Goal: Task Accomplishment & Management: Use online tool/utility

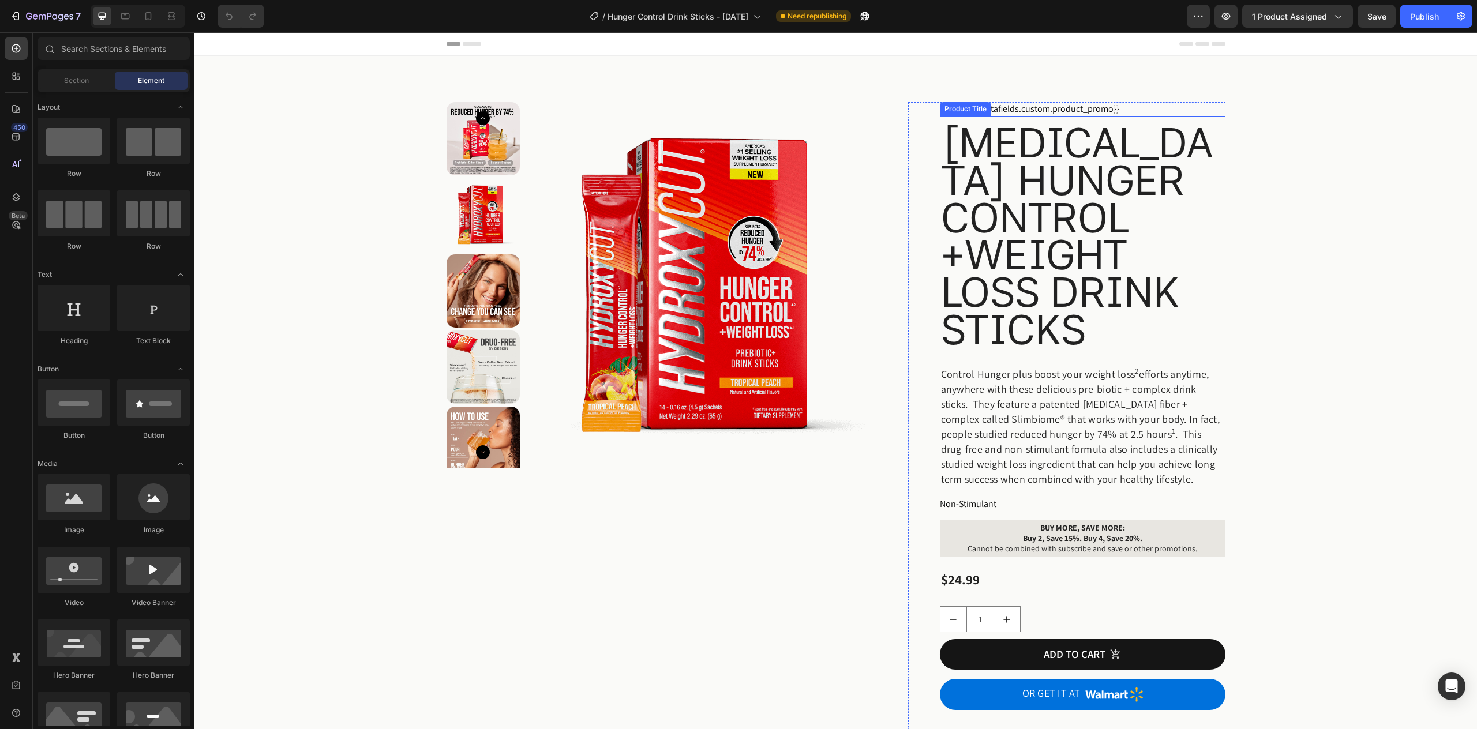
click at [1020, 323] on h1 "[MEDICAL_DATA] Hunger Control +Weight Loss Drink Sticks" at bounding box center [1083, 236] width 286 height 227
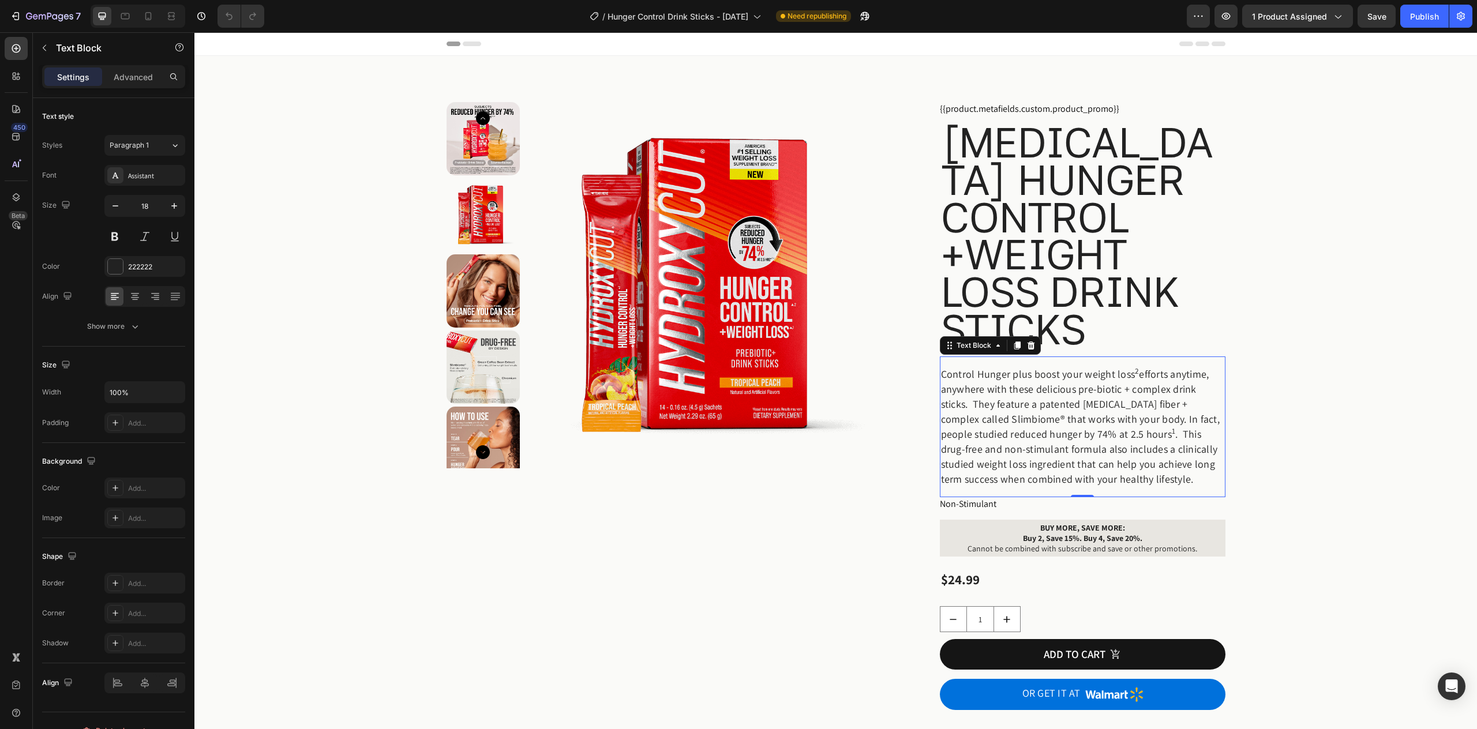
click at [1011, 362] on div "Control Hunger plus boost your weight loss 2 efforts anytime, anywhere with the…" at bounding box center [1083, 427] width 286 height 141
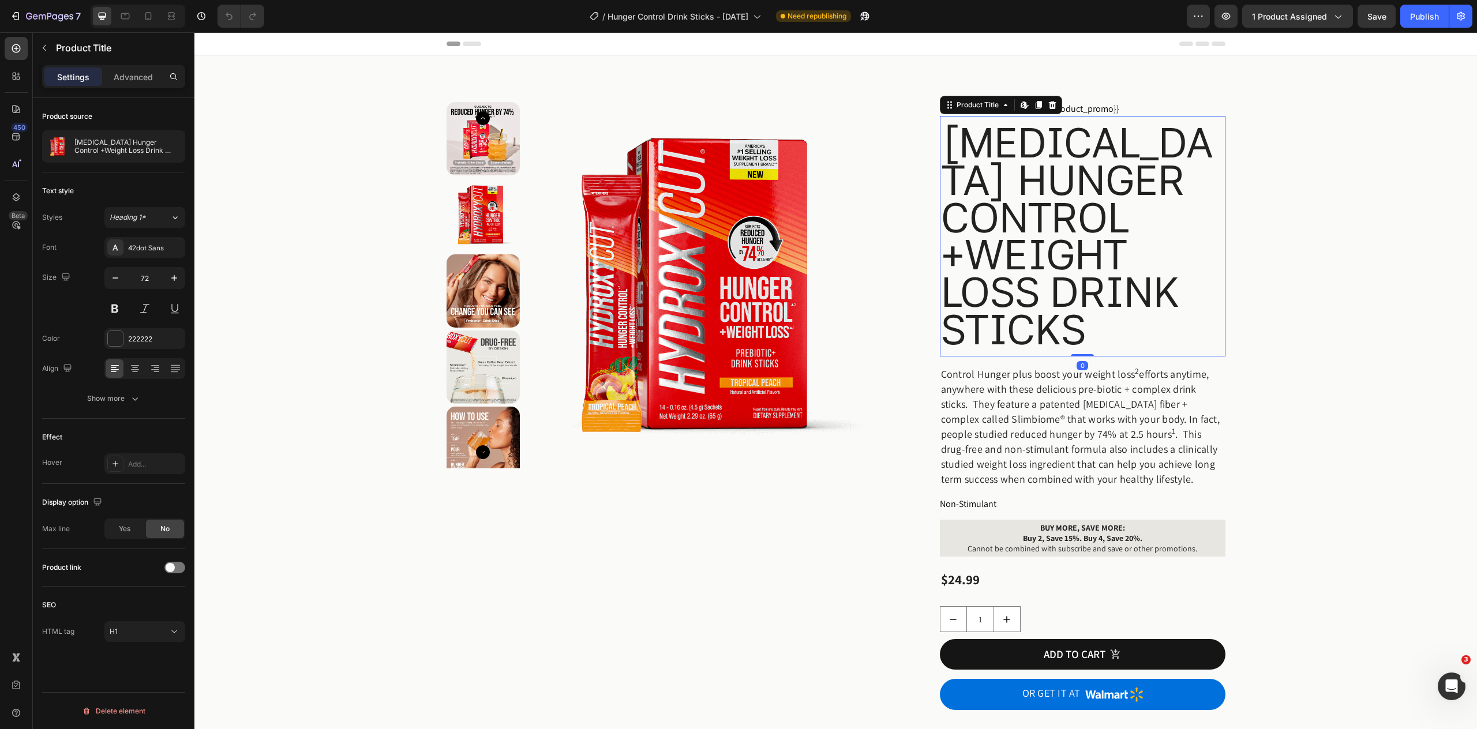
click at [1167, 274] on h1 "[MEDICAL_DATA] Hunger Control +Weight Loss Drink Sticks" at bounding box center [1083, 236] width 286 height 227
click at [1141, 443] on p "Control Hunger plus boost your weight loss 2 efforts anytime, anywhere with the…" at bounding box center [1082, 427] width 283 height 120
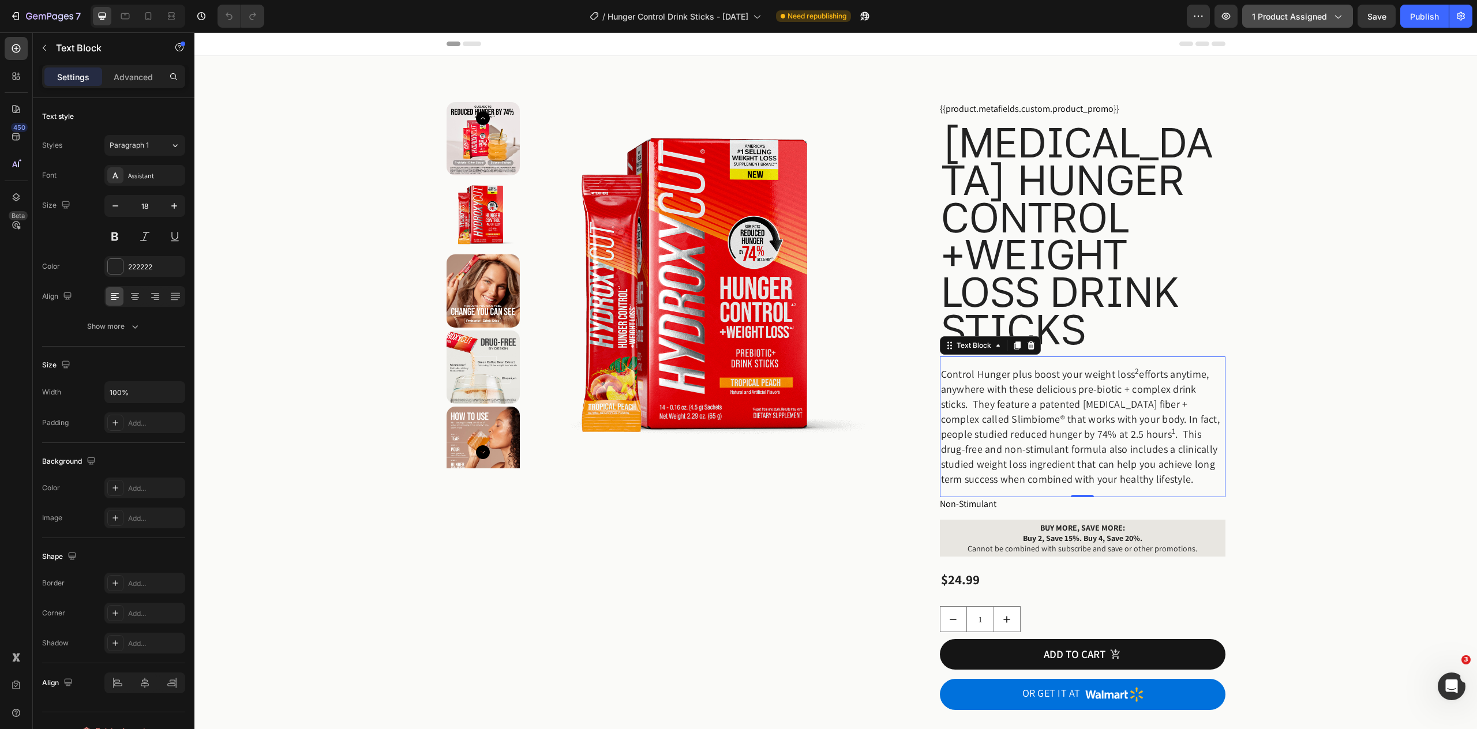
click at [1312, 16] on span "1 product assigned" at bounding box center [1289, 16] width 75 height 12
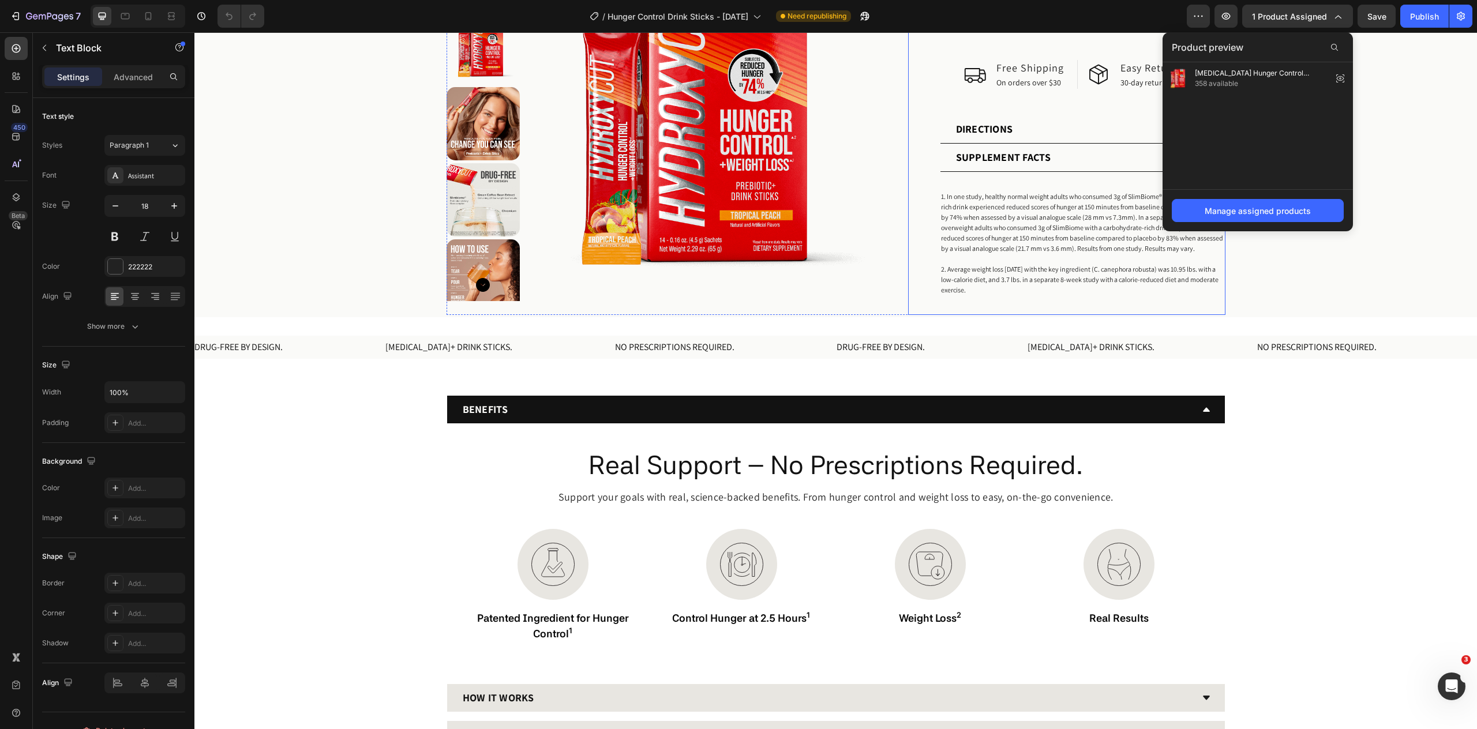
scroll to position [772, 0]
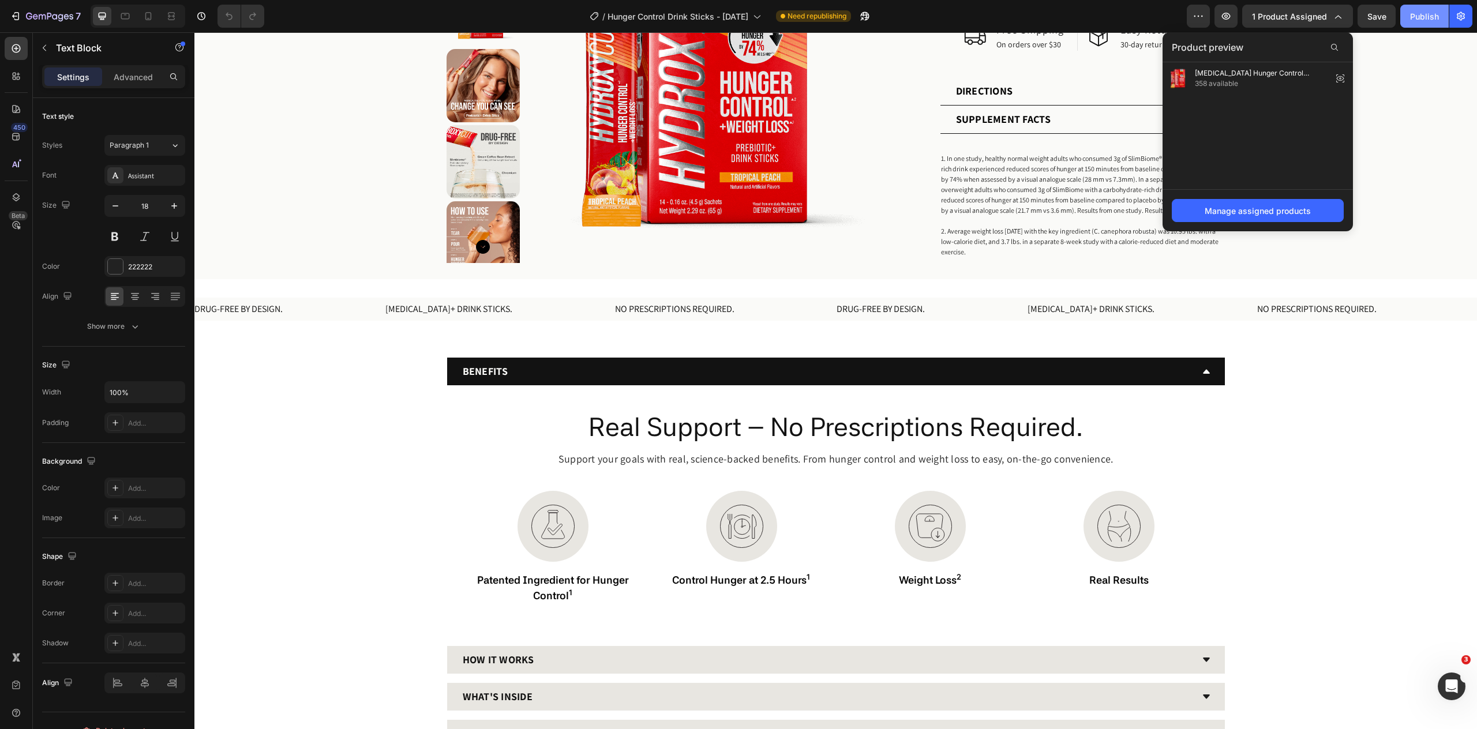
click at [1427, 17] on div "Publish" at bounding box center [1424, 16] width 29 height 12
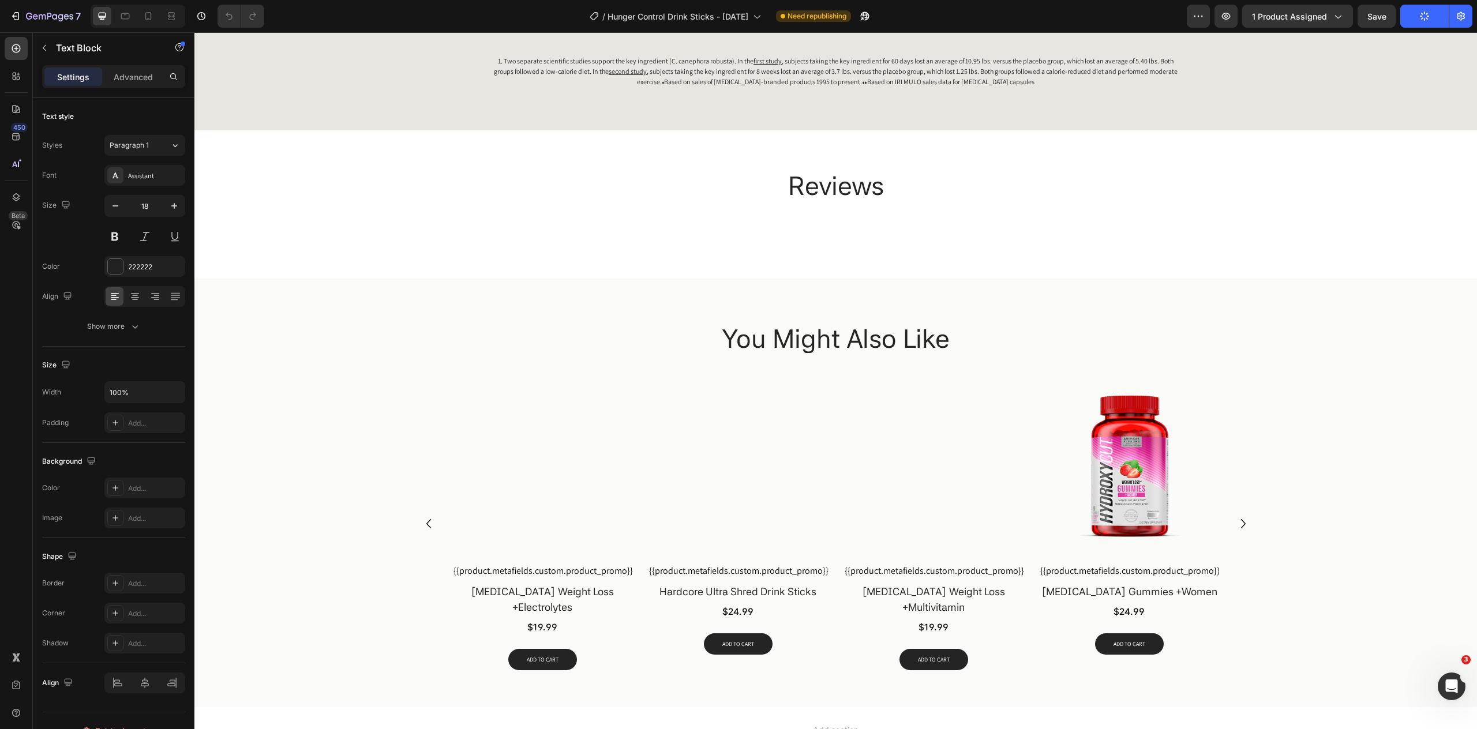
scroll to position [1678, 0]
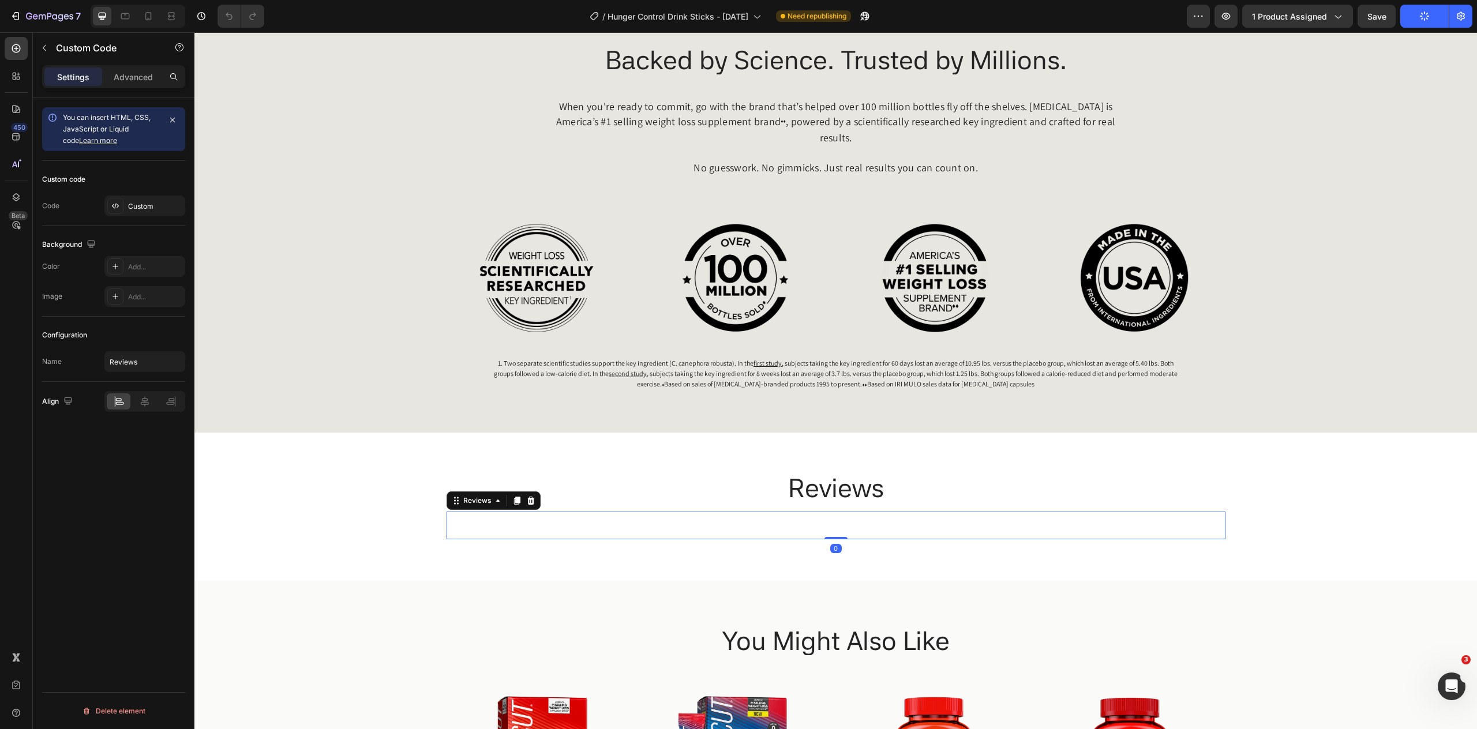
click at [845, 512] on div at bounding box center [836, 519] width 779 height 14
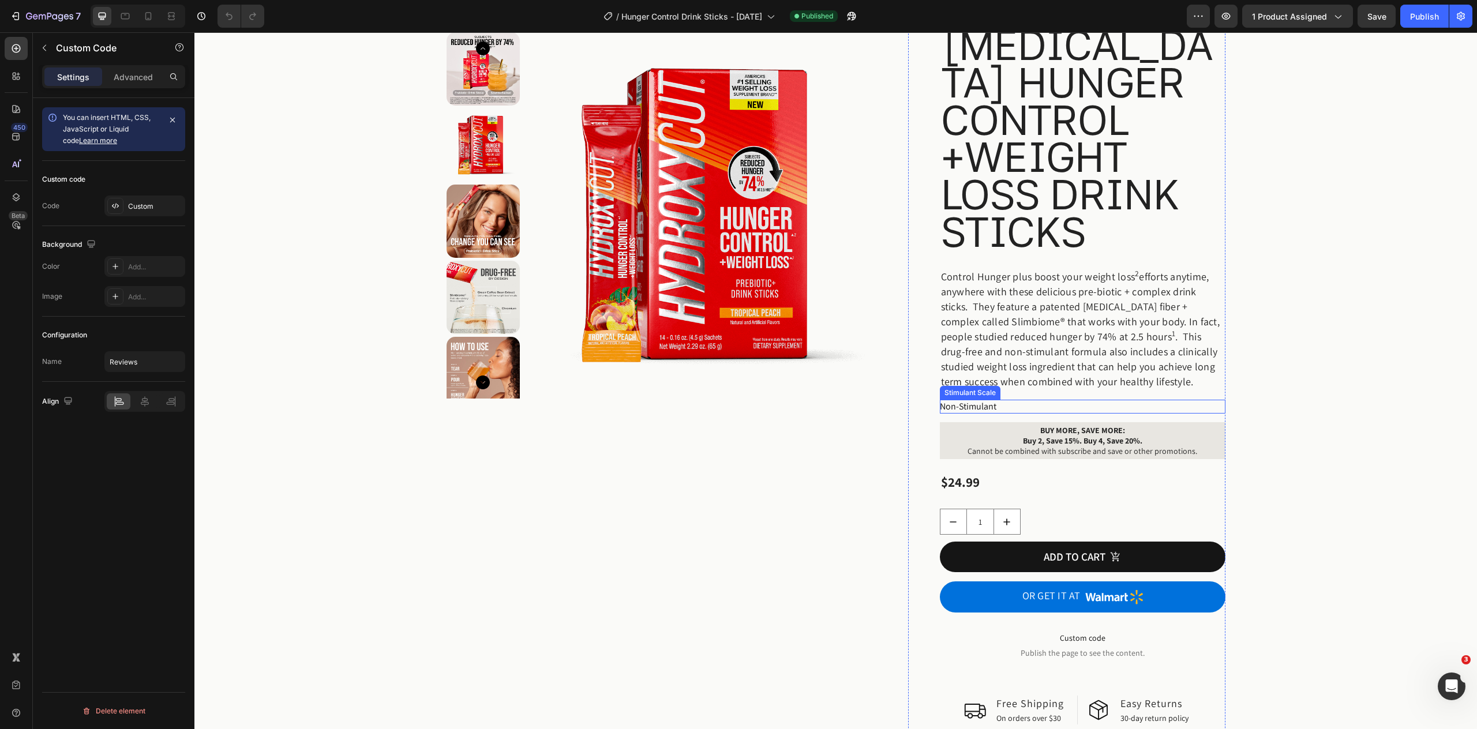
scroll to position [61, 0]
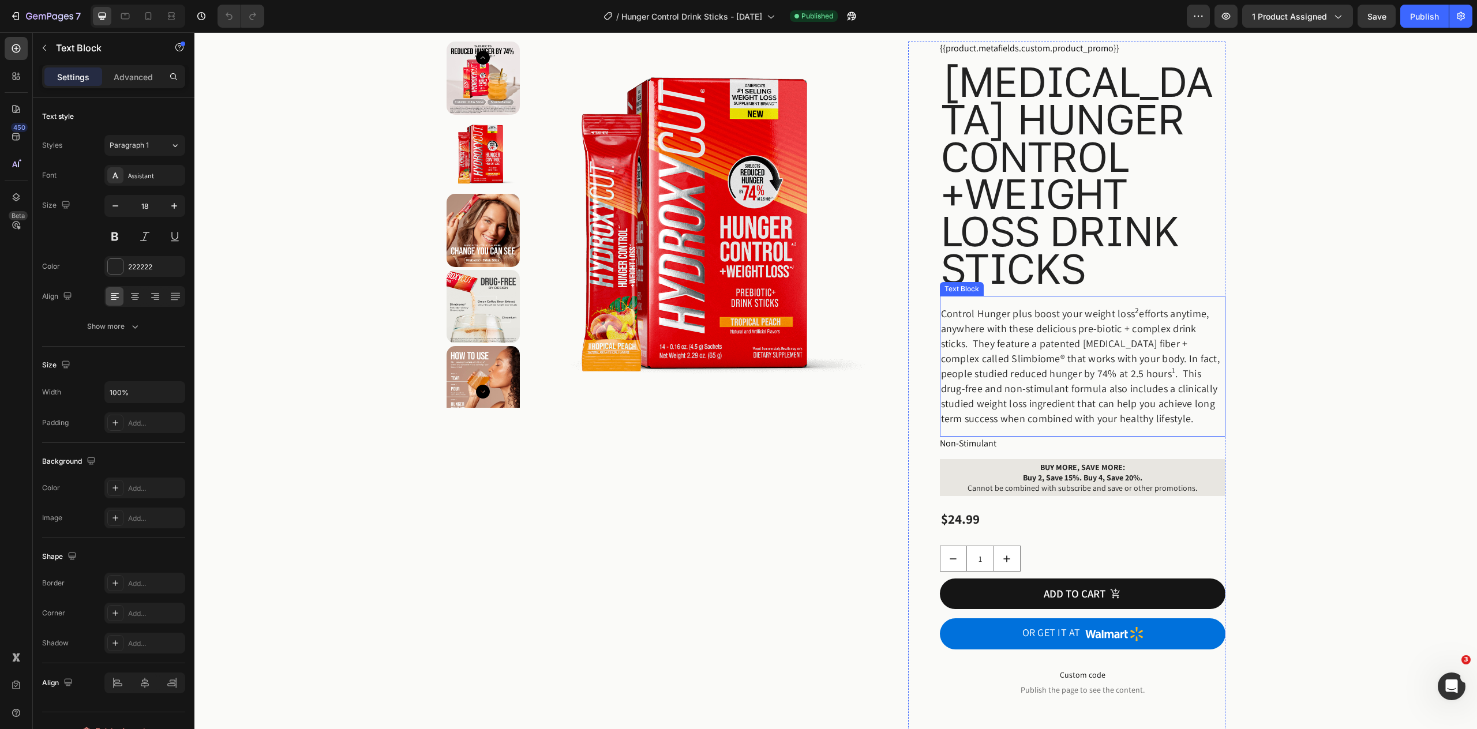
click at [1012, 315] on p "Control Hunger plus boost your weight loss 2 efforts anytime, anywhere with the…" at bounding box center [1082, 366] width 283 height 120
click at [1051, 229] on h1 "[MEDICAL_DATA] Hunger Control +Weight Loss Drink Sticks" at bounding box center [1083, 175] width 286 height 227
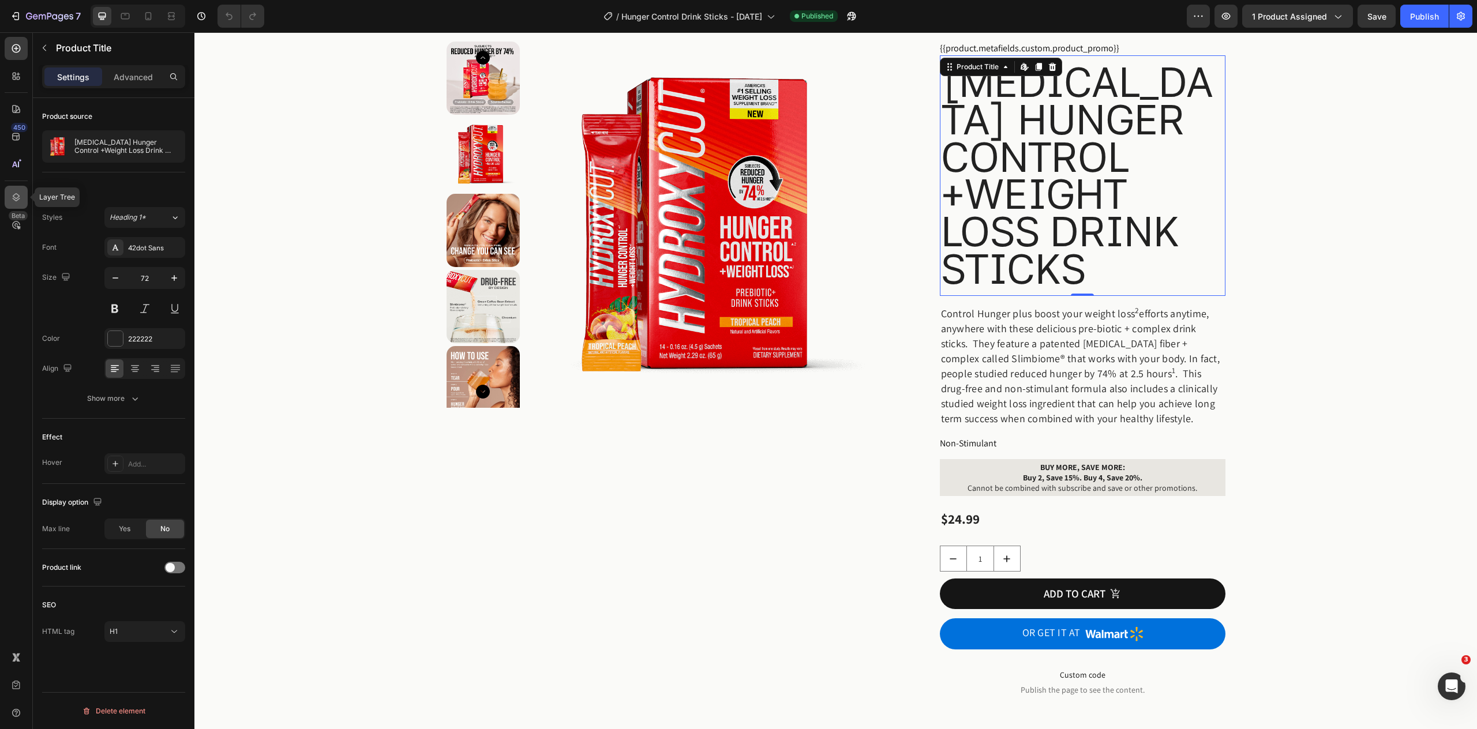
click at [15, 195] on icon at bounding box center [16, 198] width 12 height 12
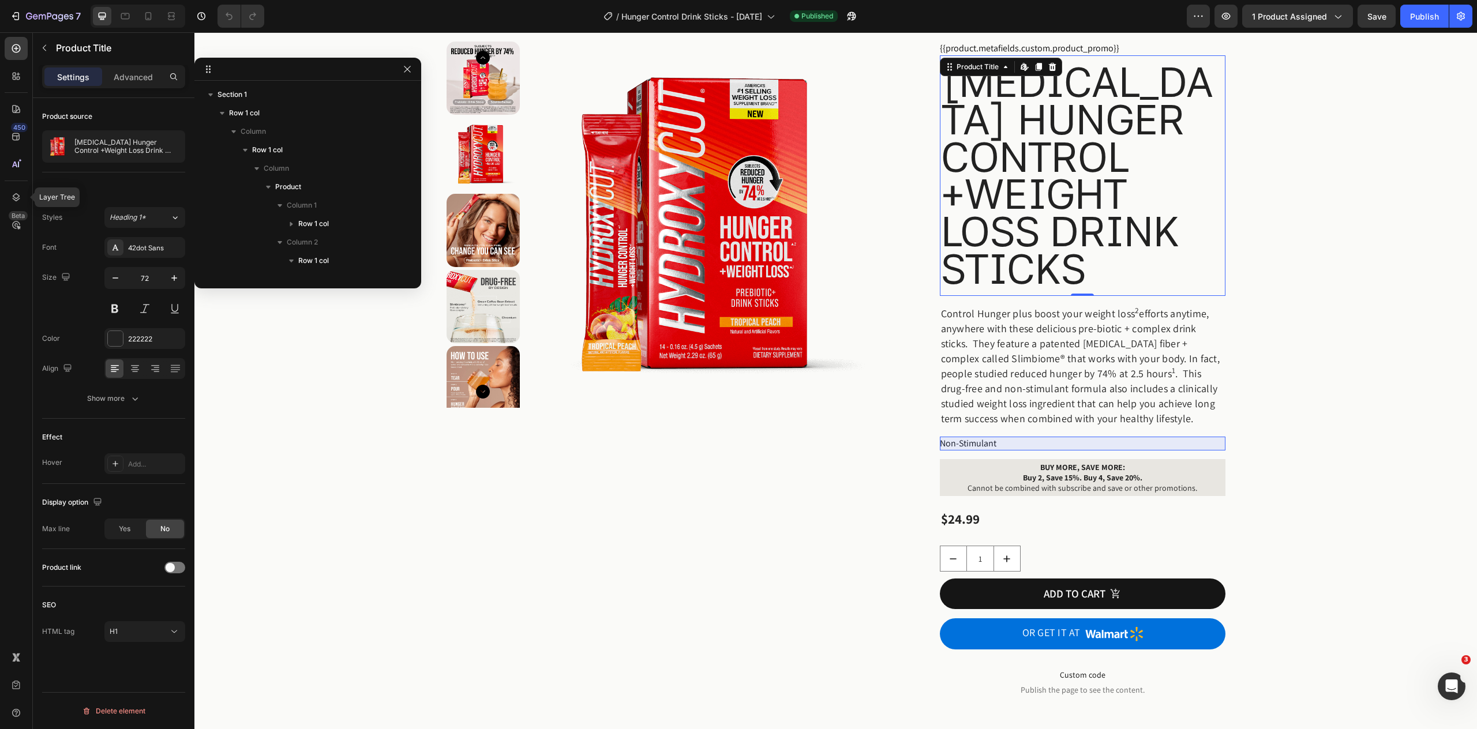
scroll to position [163, 0]
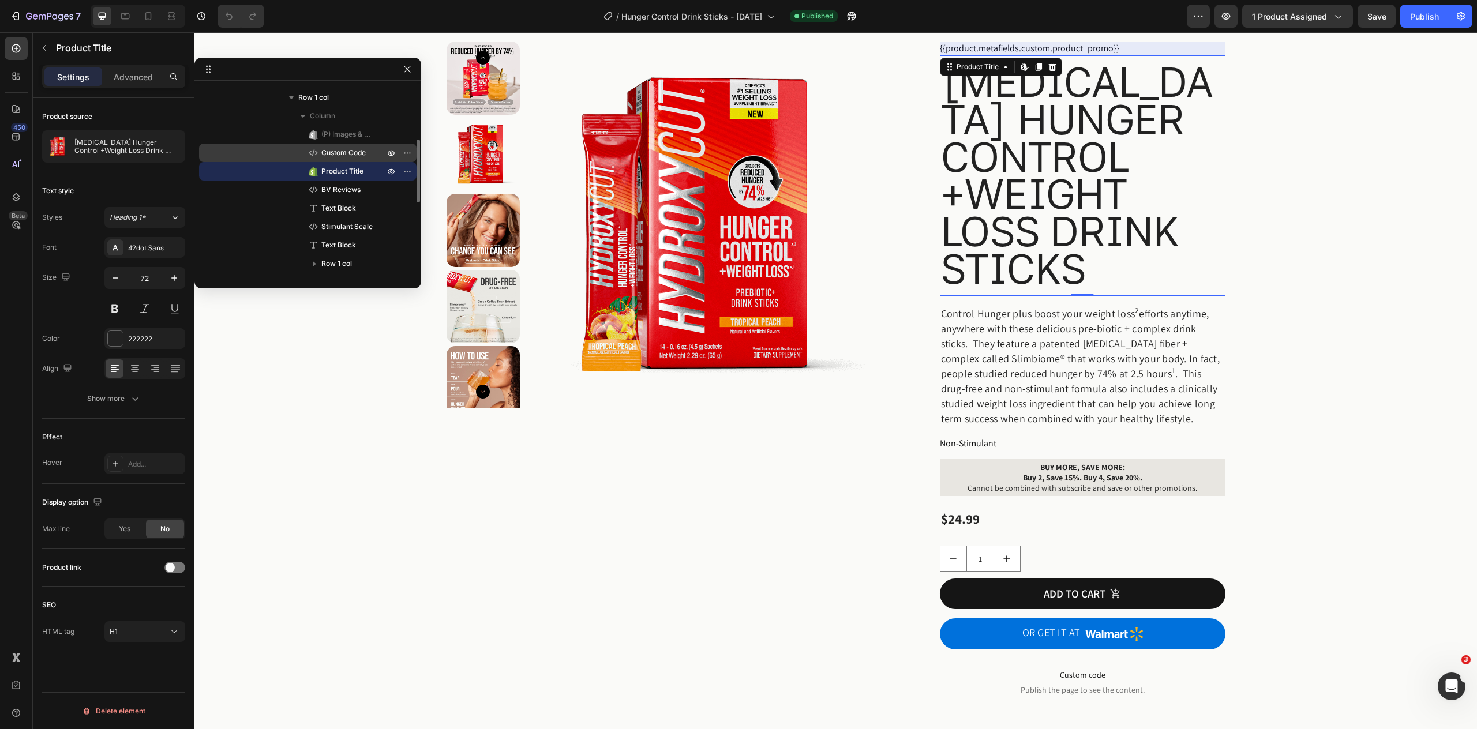
click at [333, 150] on span "Custom Code" at bounding box center [343, 153] width 44 height 12
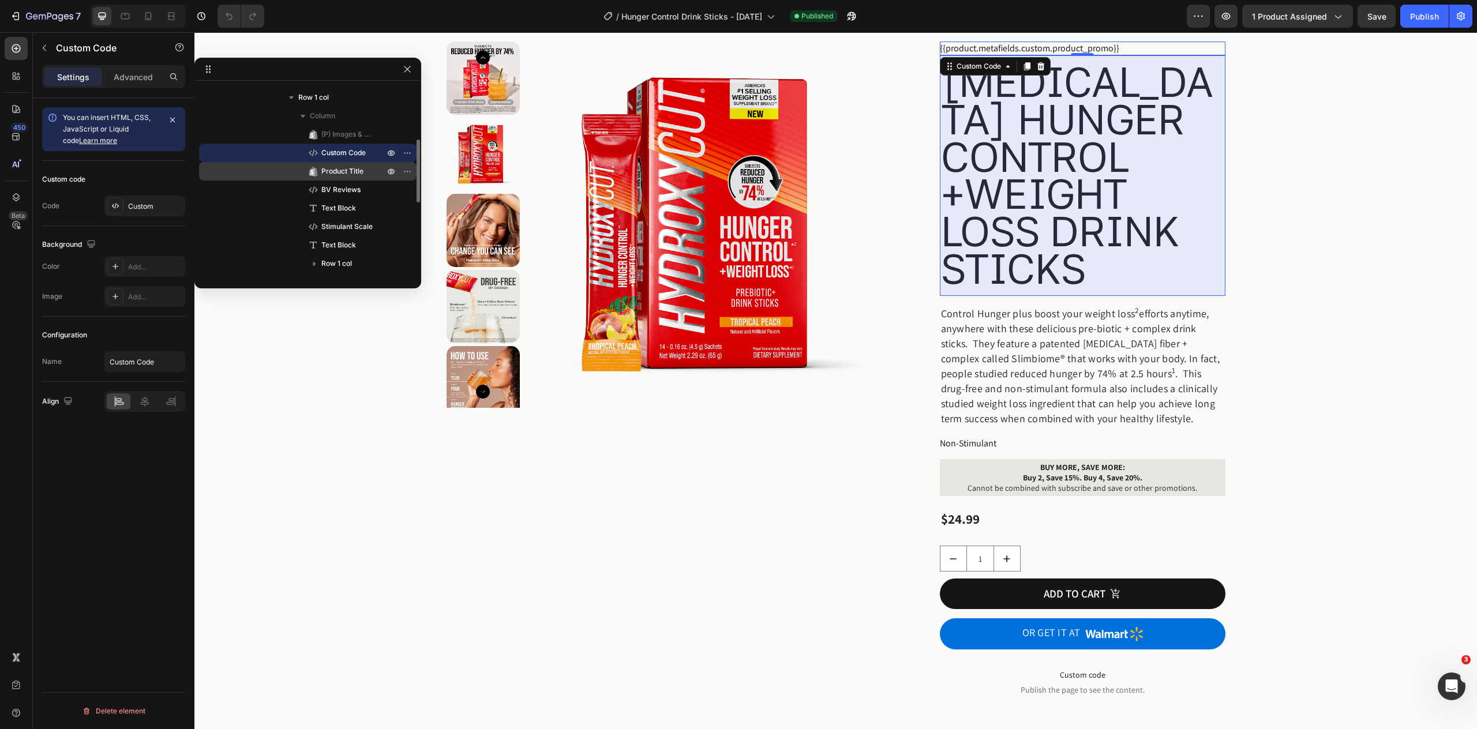
click at [334, 170] on span "Product Title" at bounding box center [342, 172] width 42 height 12
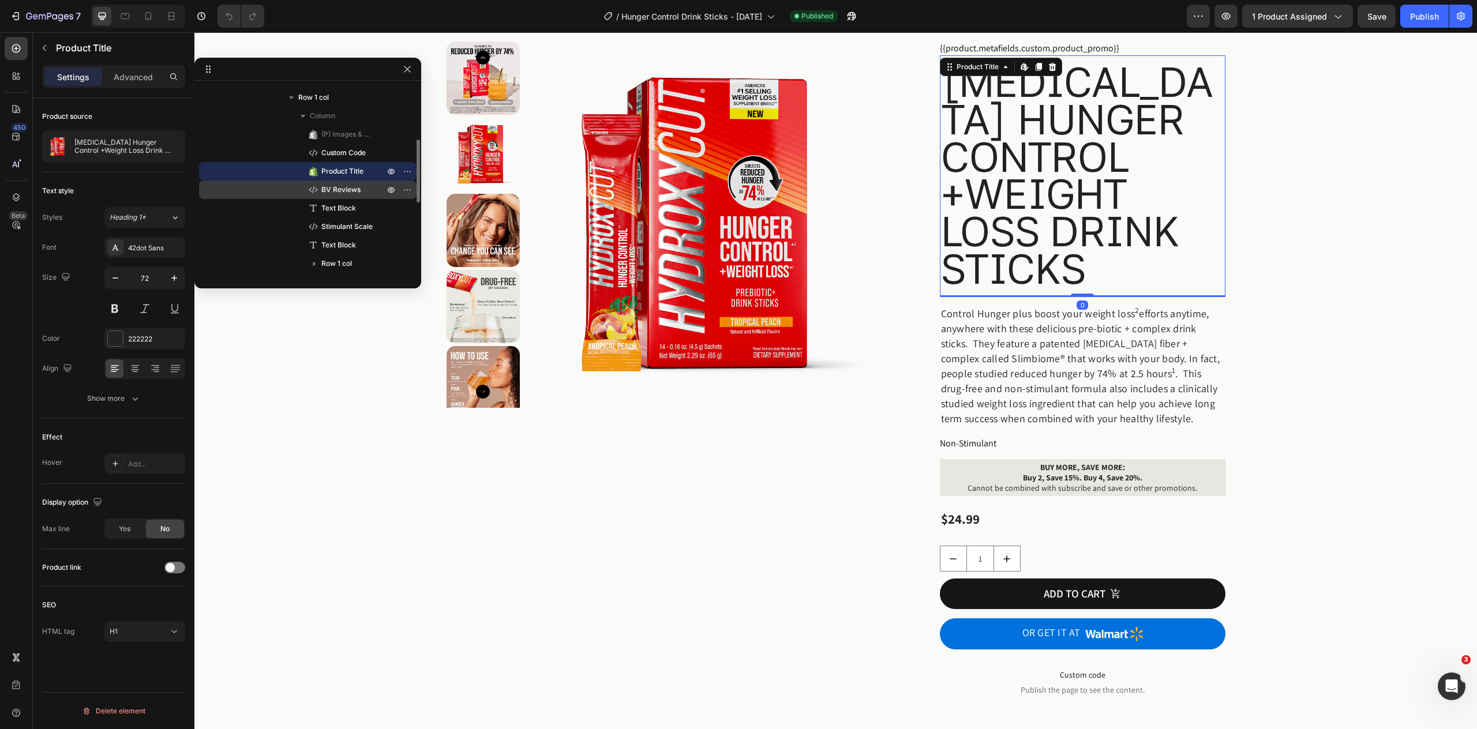
click at [334, 190] on span "BV Reviews" at bounding box center [340, 190] width 39 height 12
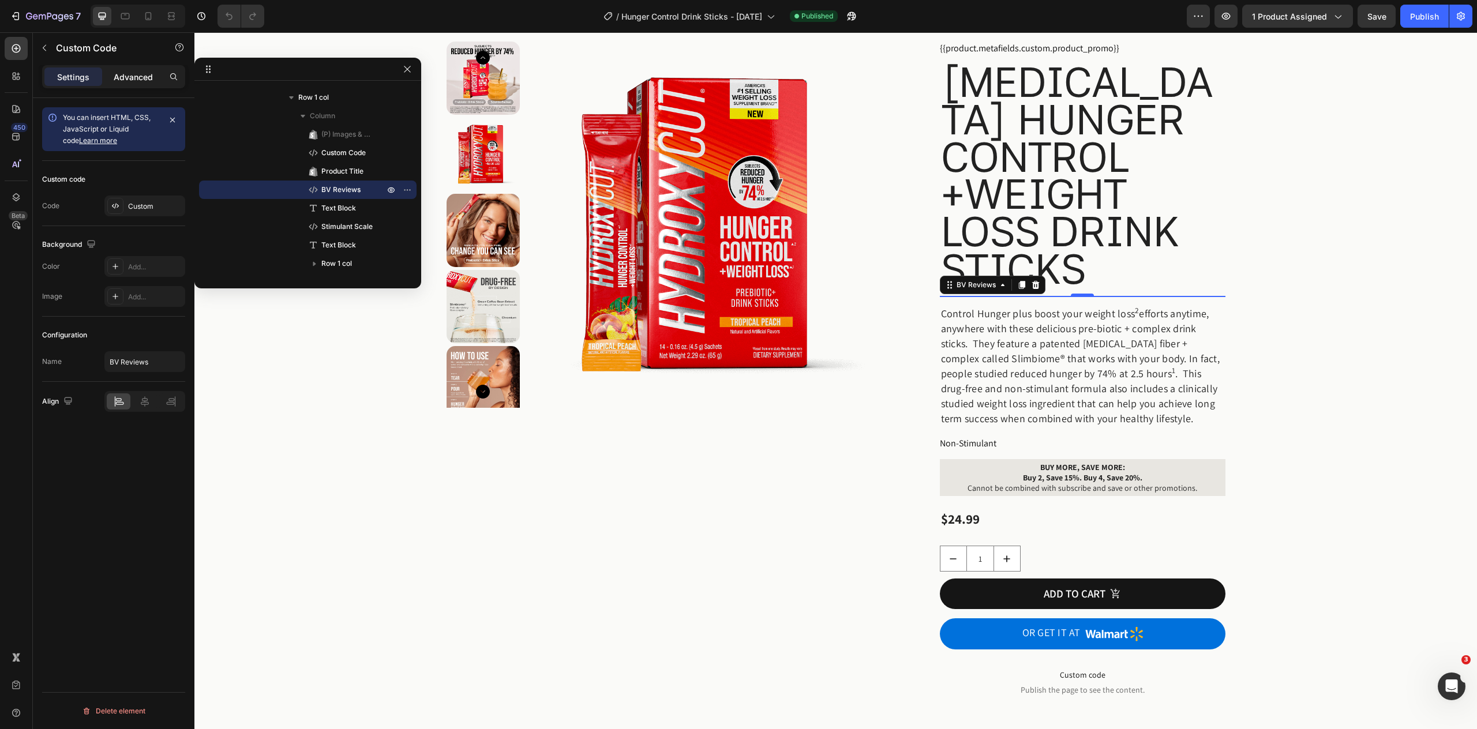
click at [127, 83] on div "Advanced" at bounding box center [133, 77] width 58 height 18
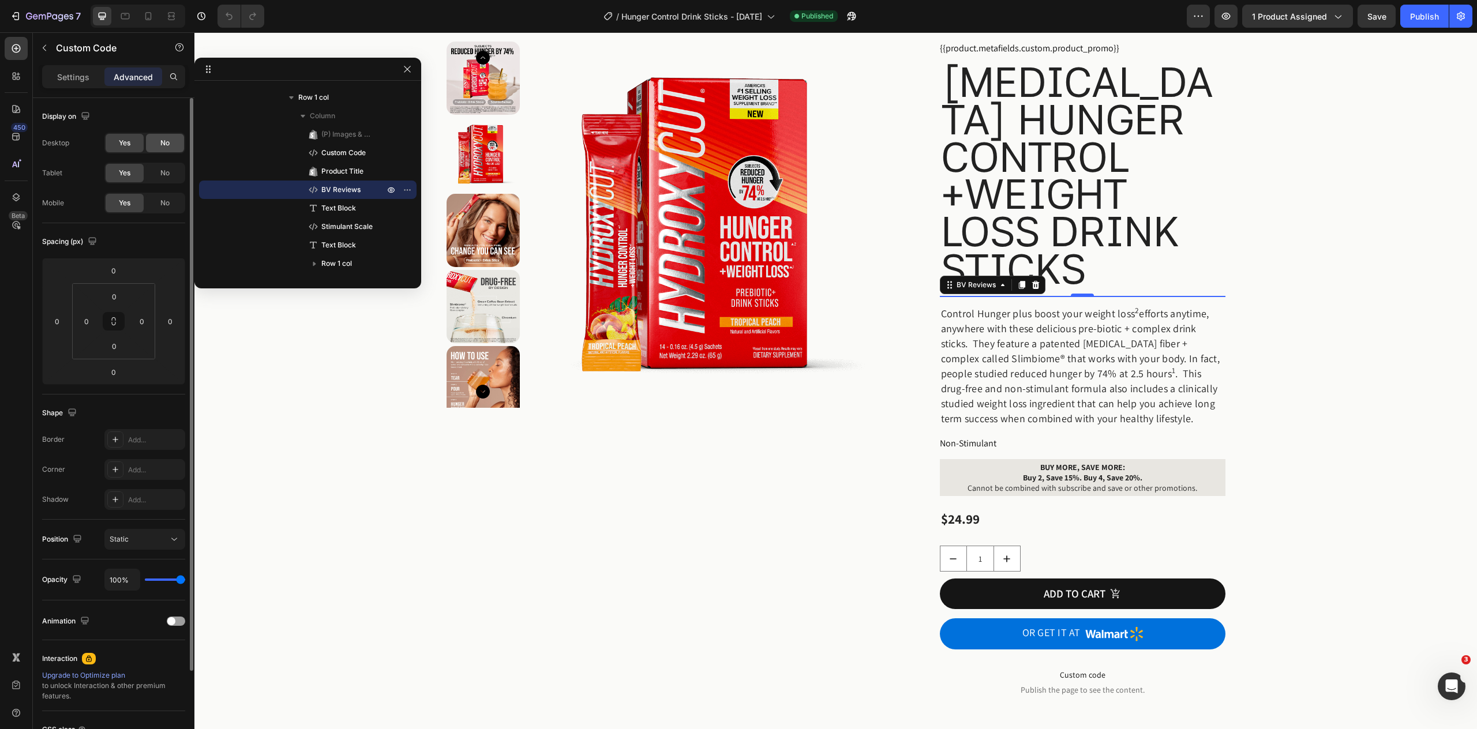
click at [160, 147] on span "No" at bounding box center [164, 143] width 9 height 10
click at [164, 176] on span "No" at bounding box center [164, 173] width 9 height 10
click at [166, 201] on span "No" at bounding box center [164, 203] width 9 height 10
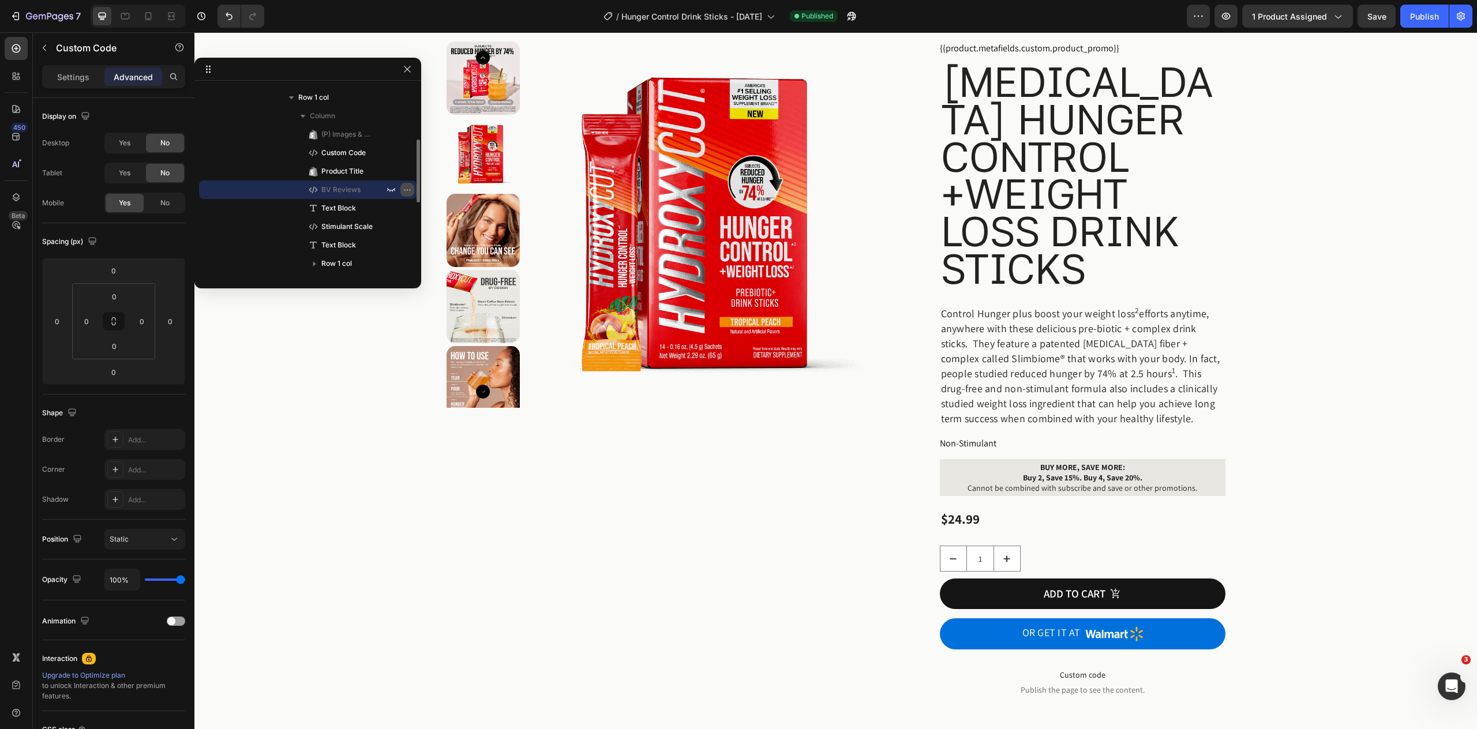
click at [409, 189] on icon "button" at bounding box center [409, 189] width 1 height 1
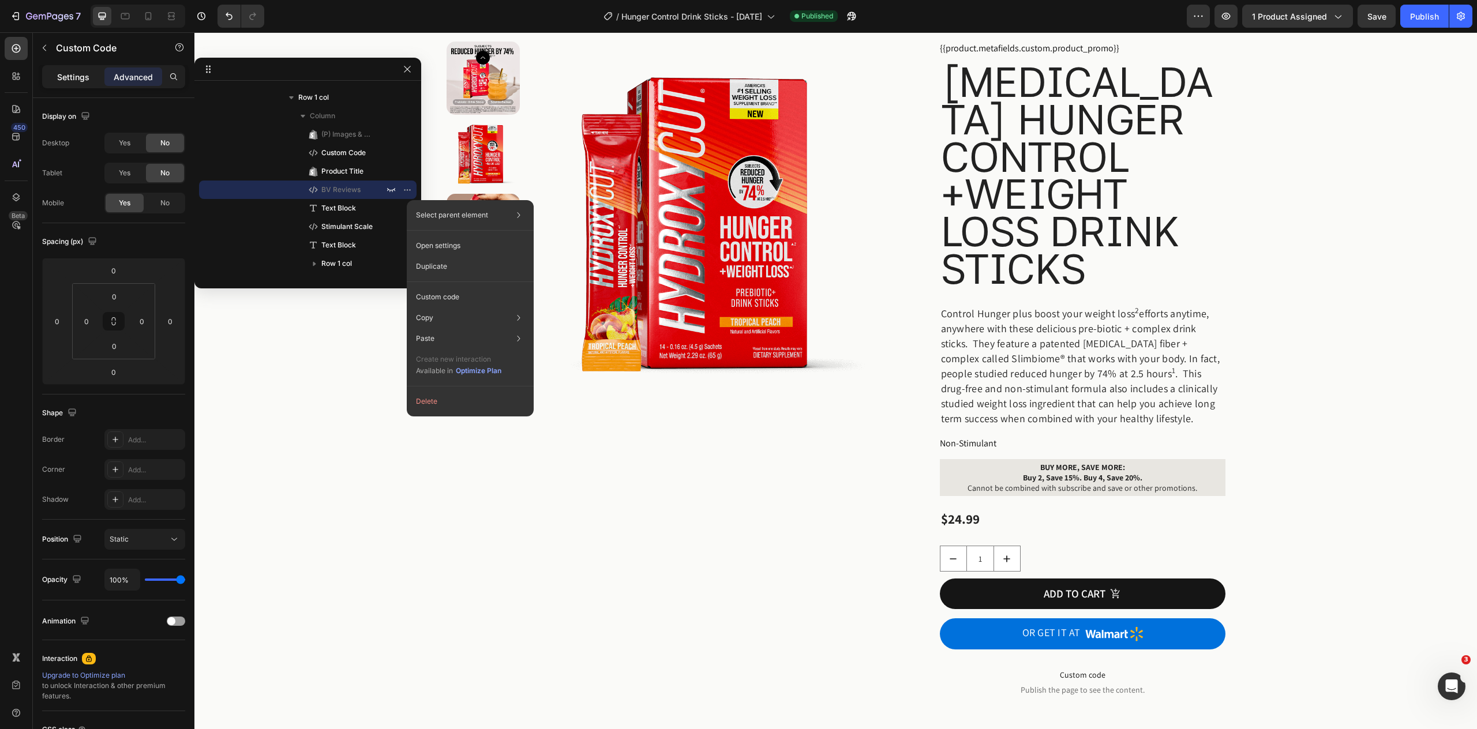
click at [77, 78] on p "Settings" at bounding box center [73, 77] width 32 height 12
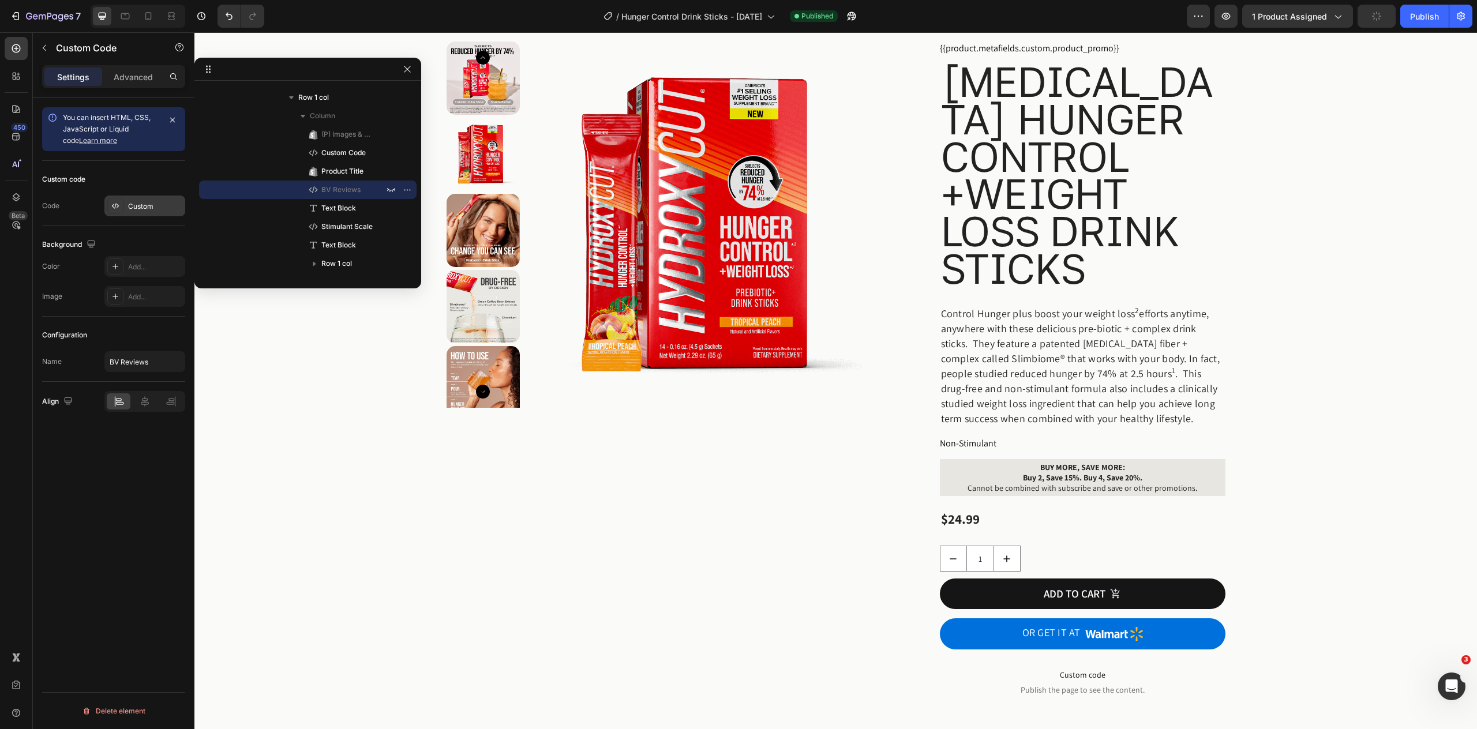
click at [148, 205] on div "Custom" at bounding box center [155, 206] width 54 height 10
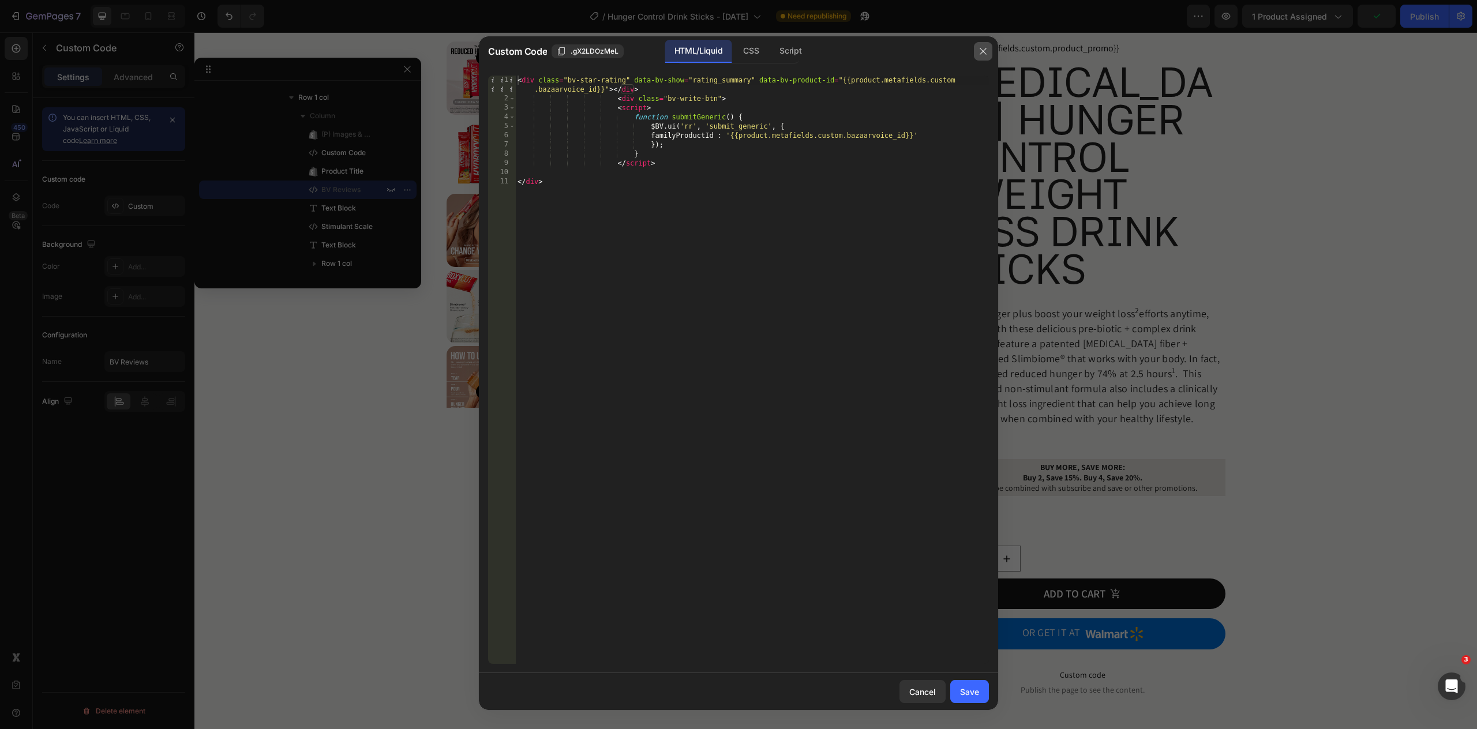
click at [980, 49] on icon "button" at bounding box center [983, 51] width 9 height 9
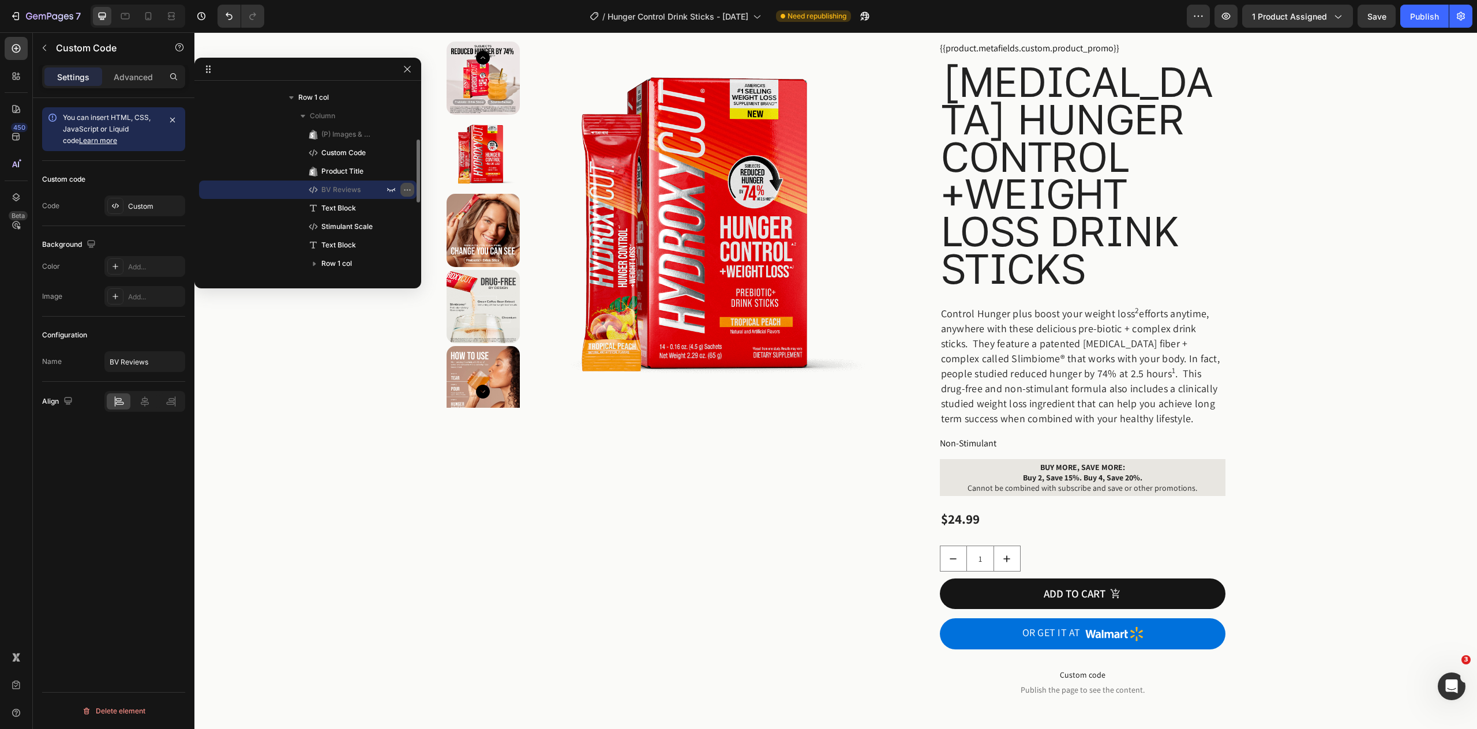
click at [405, 192] on icon "button" at bounding box center [407, 189] width 9 height 9
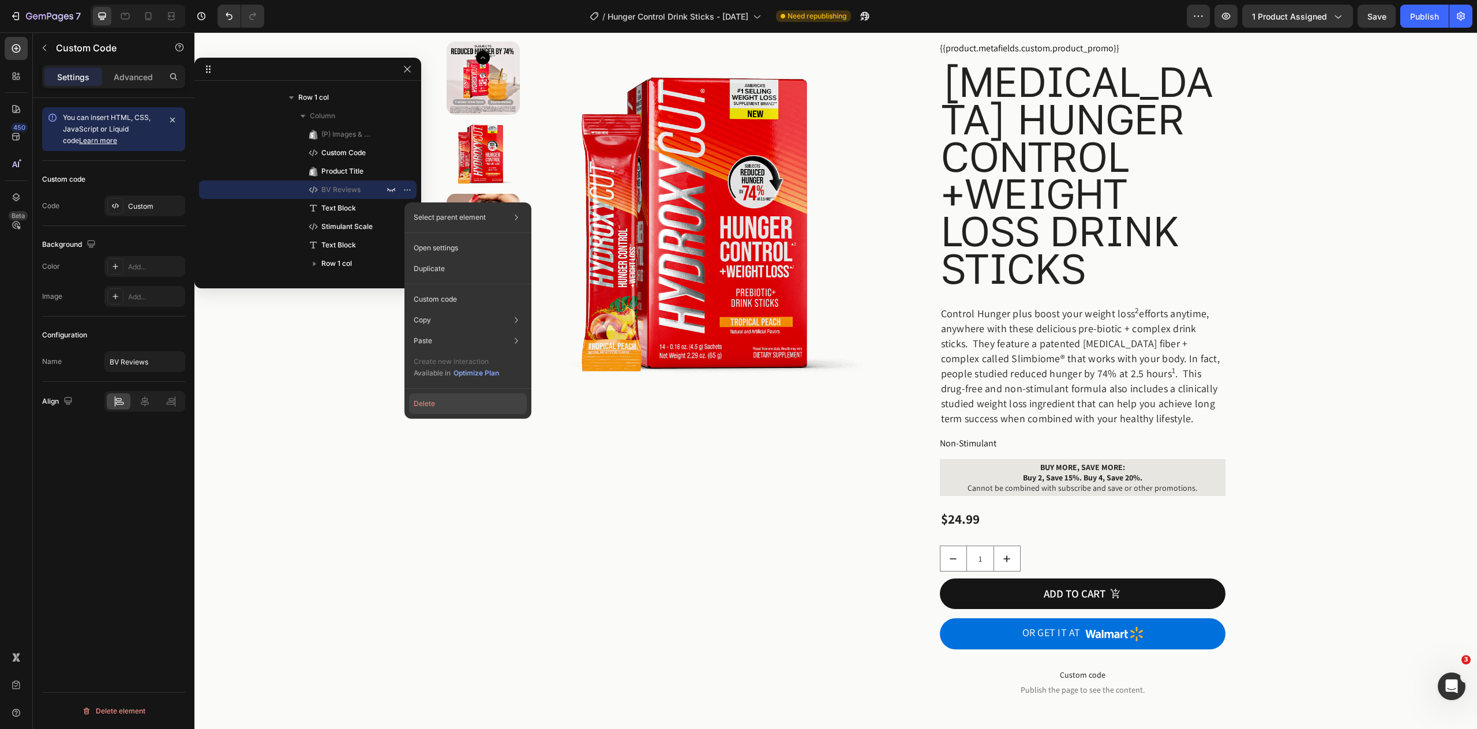
click at [437, 403] on button "Delete" at bounding box center [468, 404] width 118 height 21
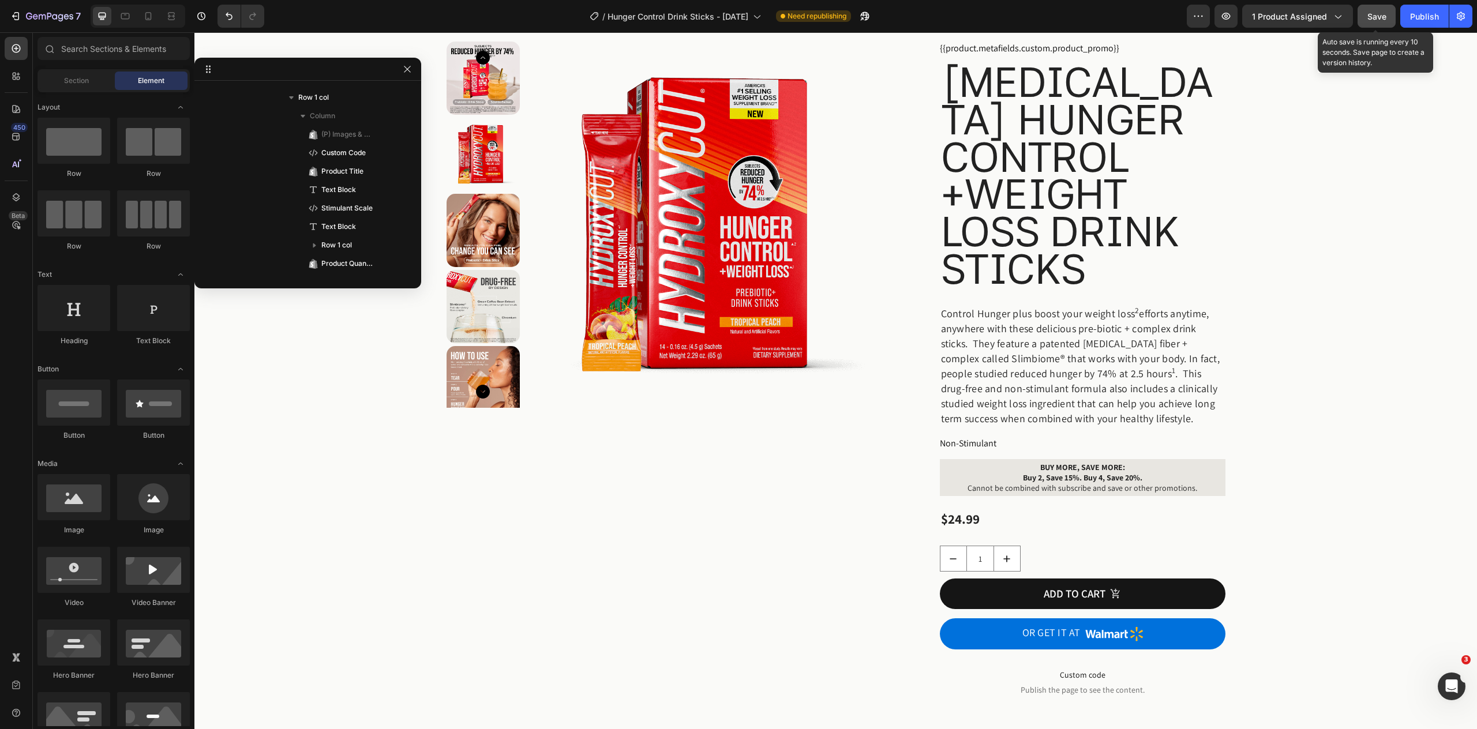
click at [1382, 18] on span "Save" at bounding box center [1377, 17] width 19 height 10
click at [1423, 19] on div "Publish" at bounding box center [1424, 16] width 29 height 12
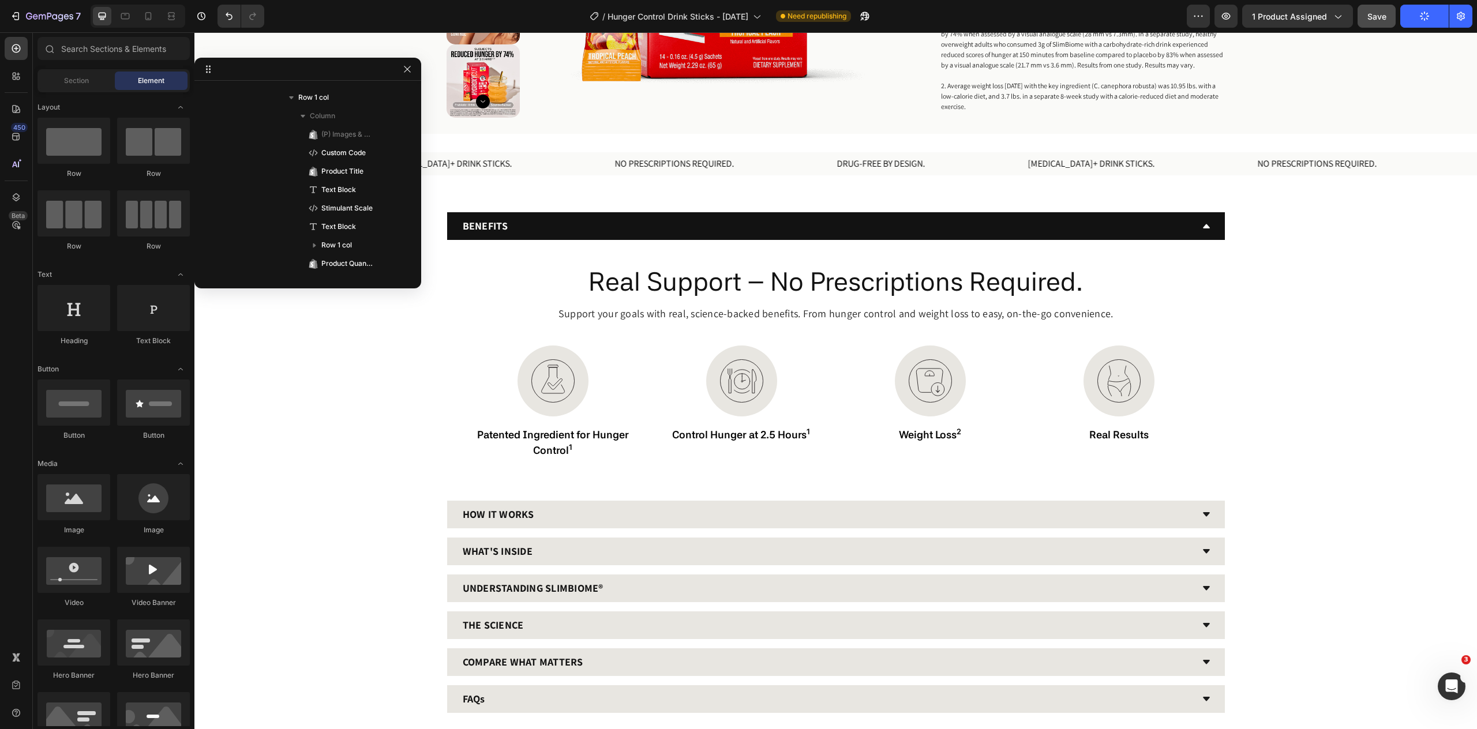
scroll to position [875, 0]
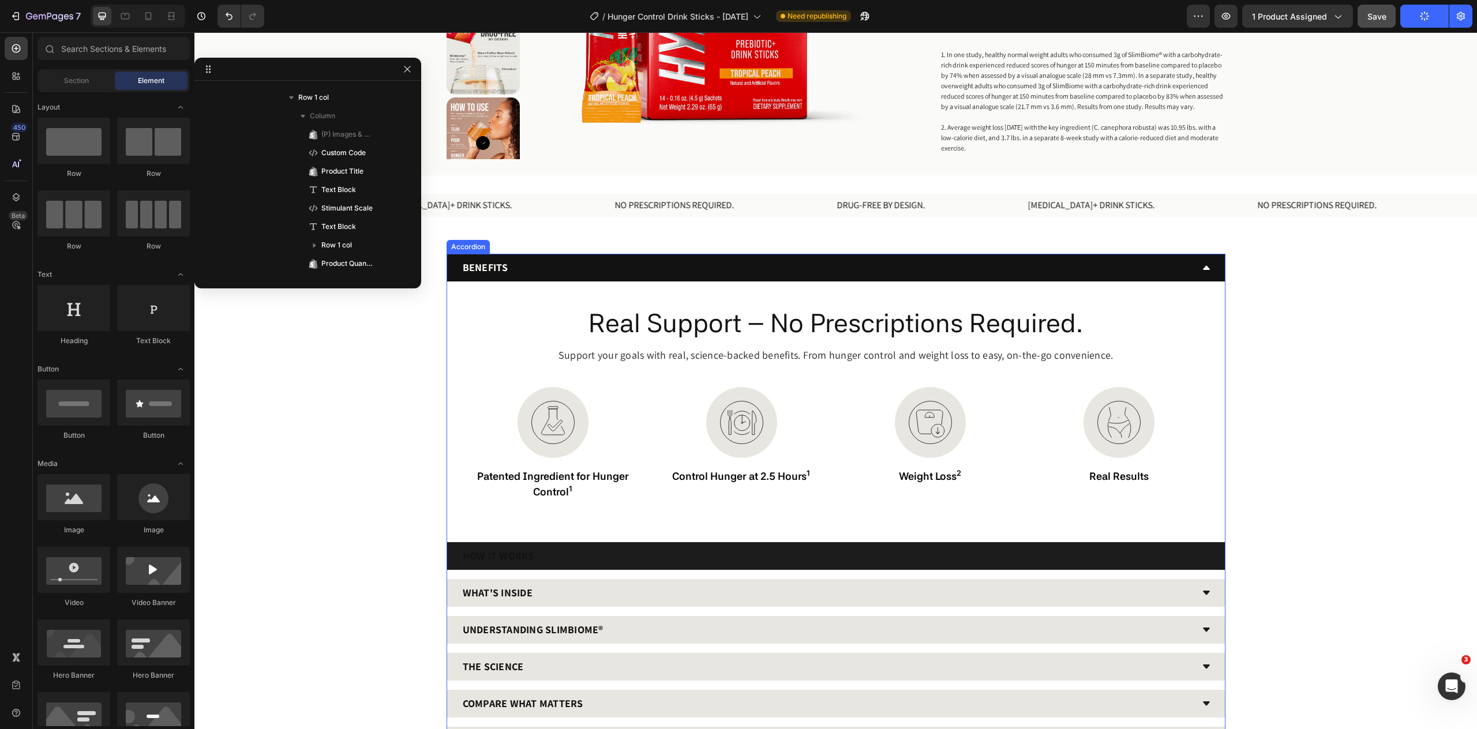
click at [668, 570] on div "HOW IT WORKS" at bounding box center [836, 556] width 778 height 28
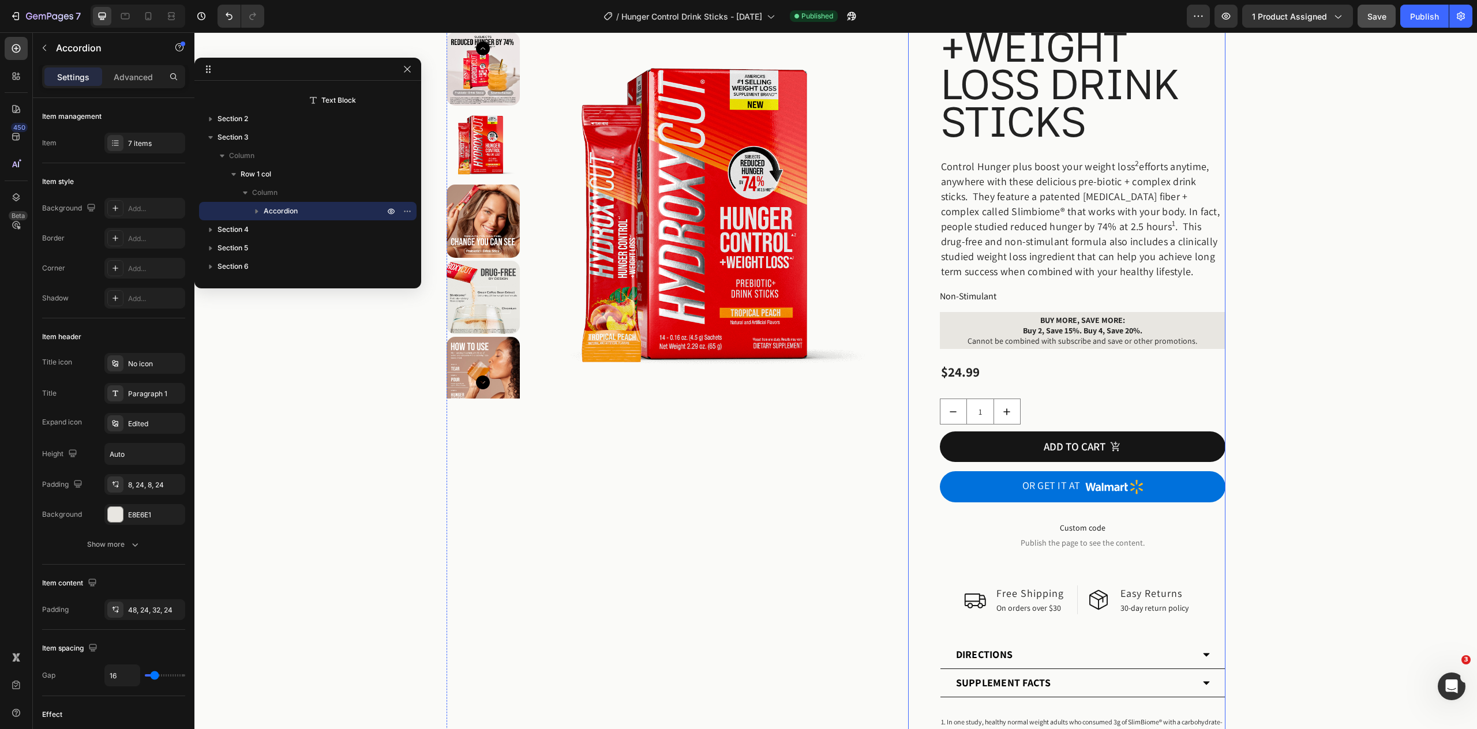
scroll to position [0, 0]
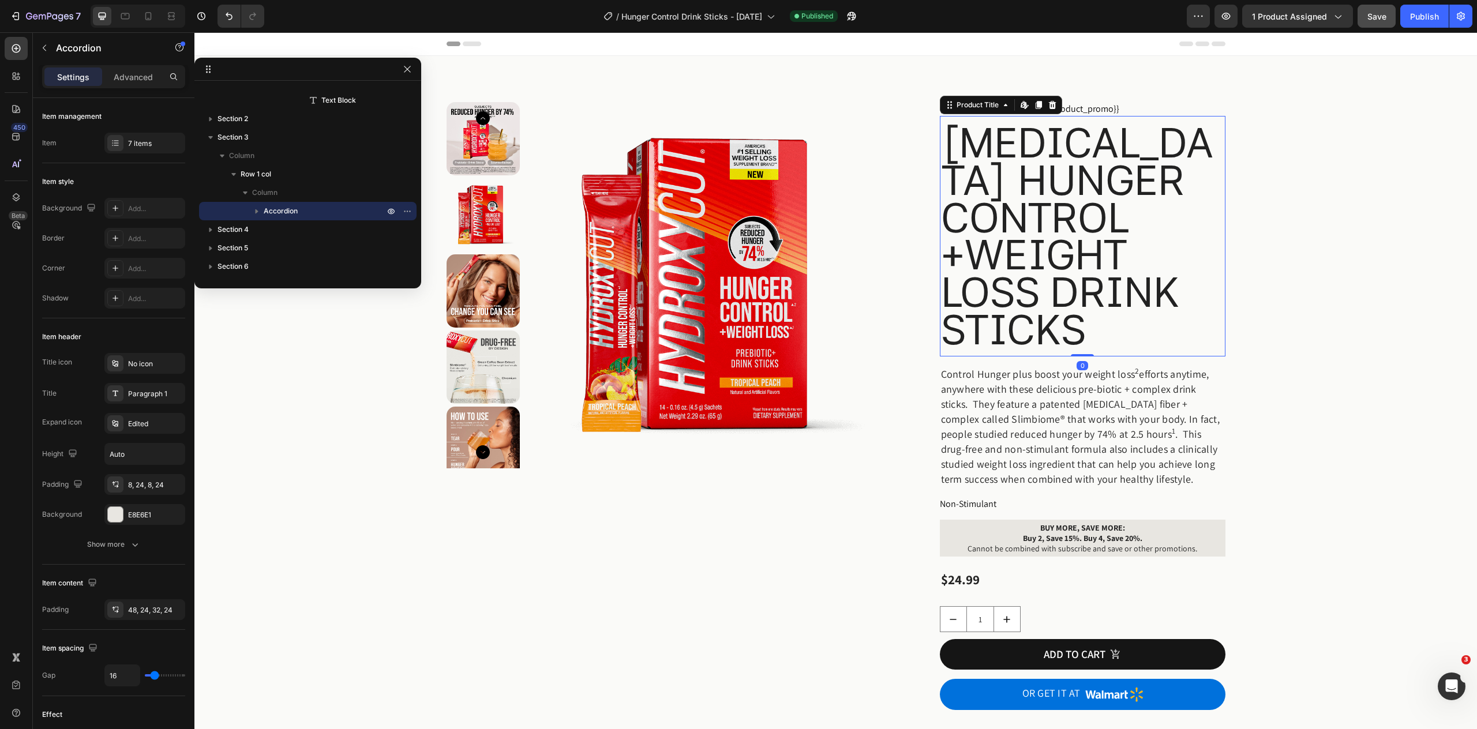
click at [1009, 281] on h1 "[MEDICAL_DATA] Hunger Control +Weight Loss Drink Sticks" at bounding box center [1083, 236] width 286 height 227
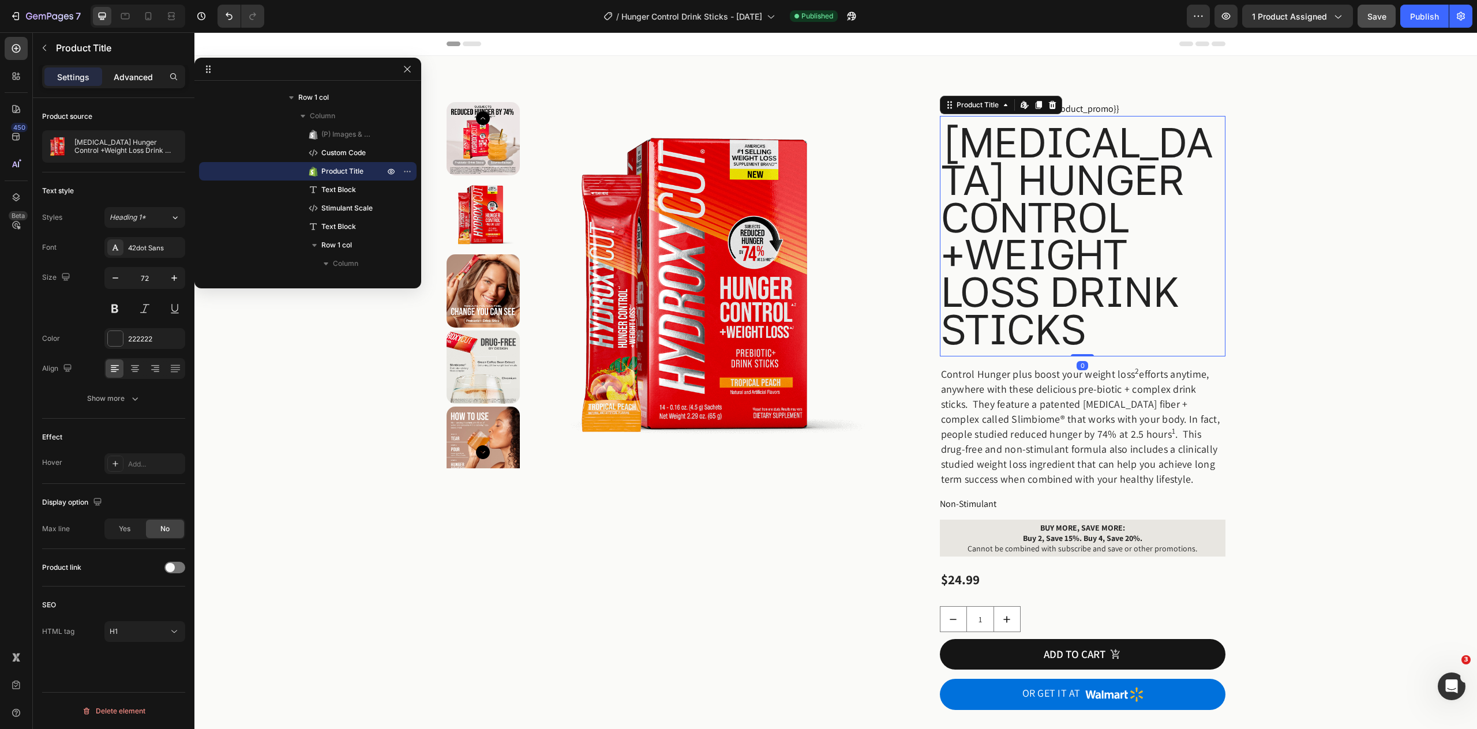
click at [119, 80] on p "Advanced" at bounding box center [133, 77] width 39 height 12
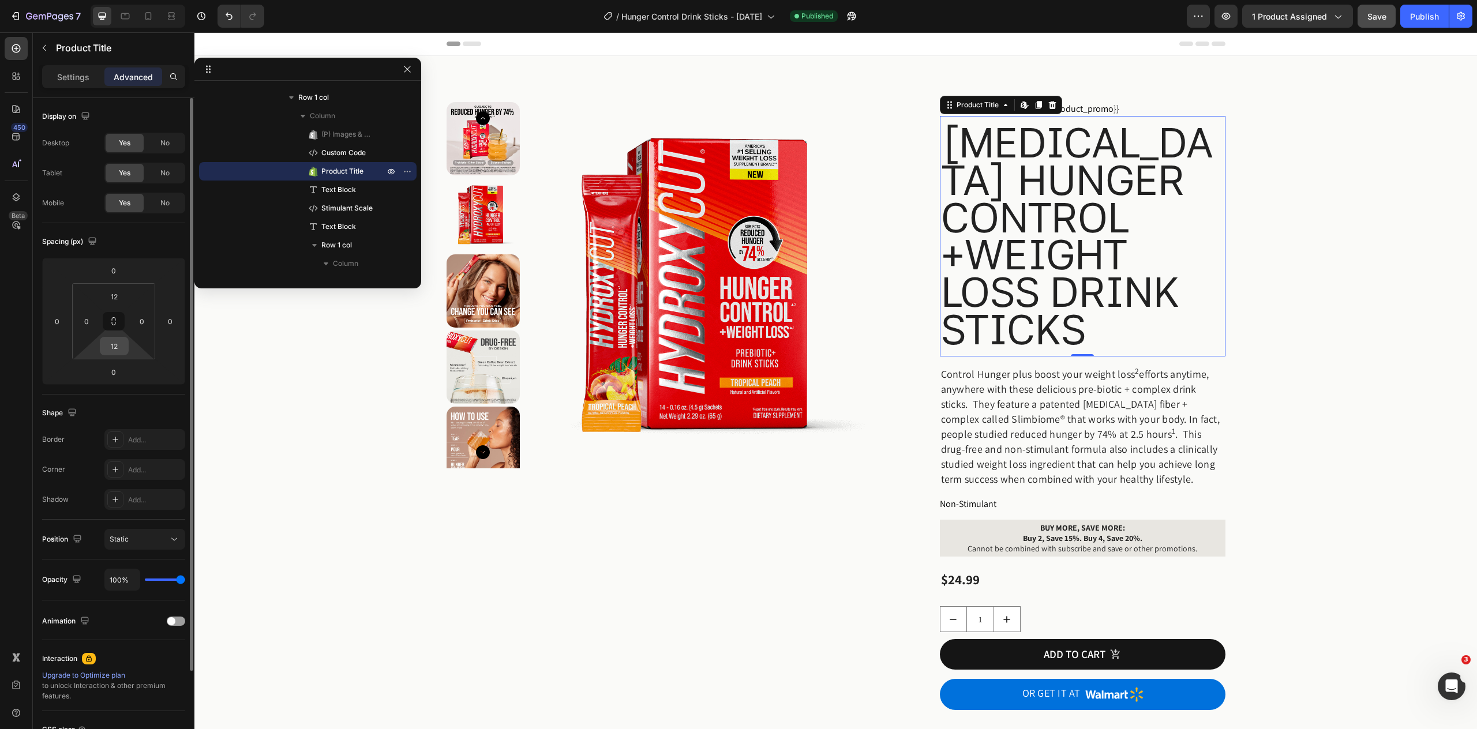
click at [114, 347] on input "12" at bounding box center [114, 346] width 23 height 17
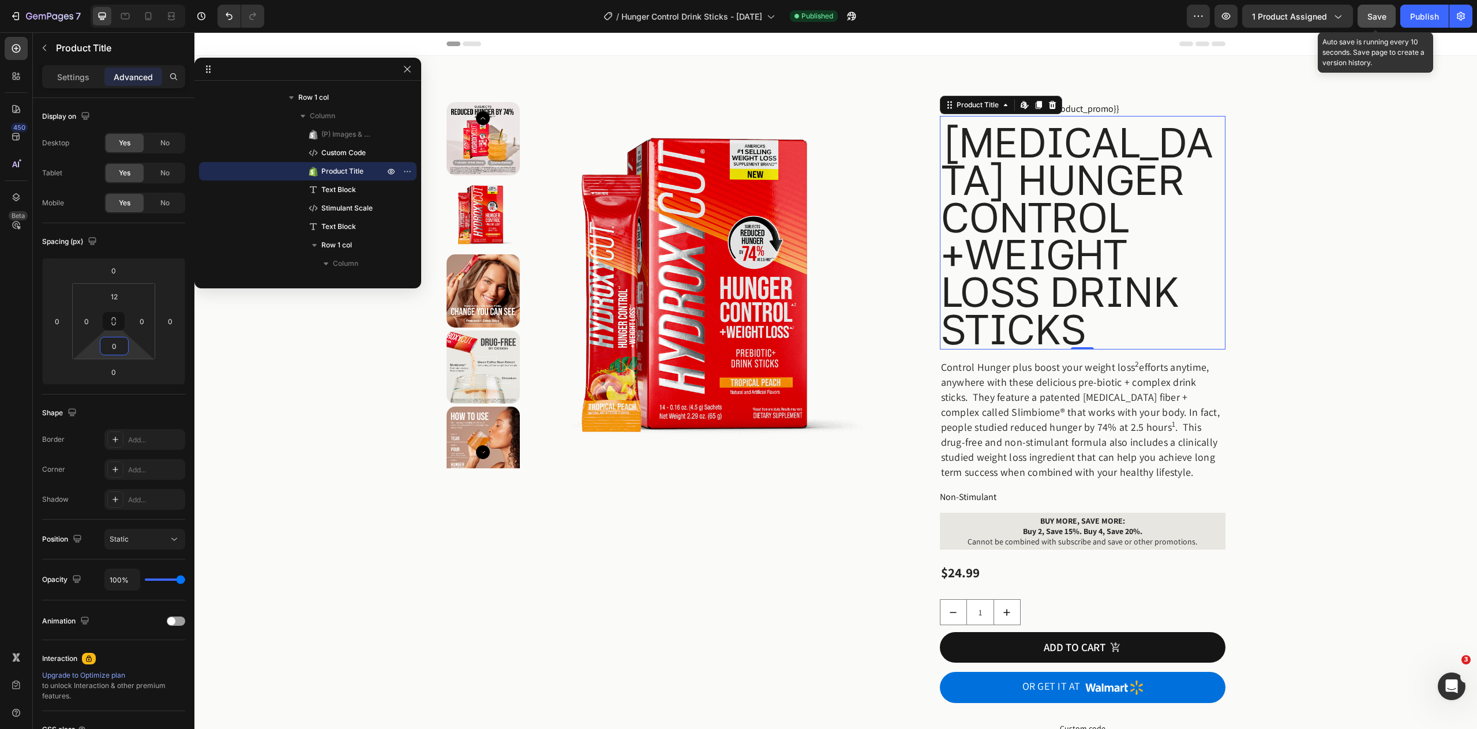
type input "0"
click at [1365, 17] on button "Save" at bounding box center [1377, 16] width 38 height 23
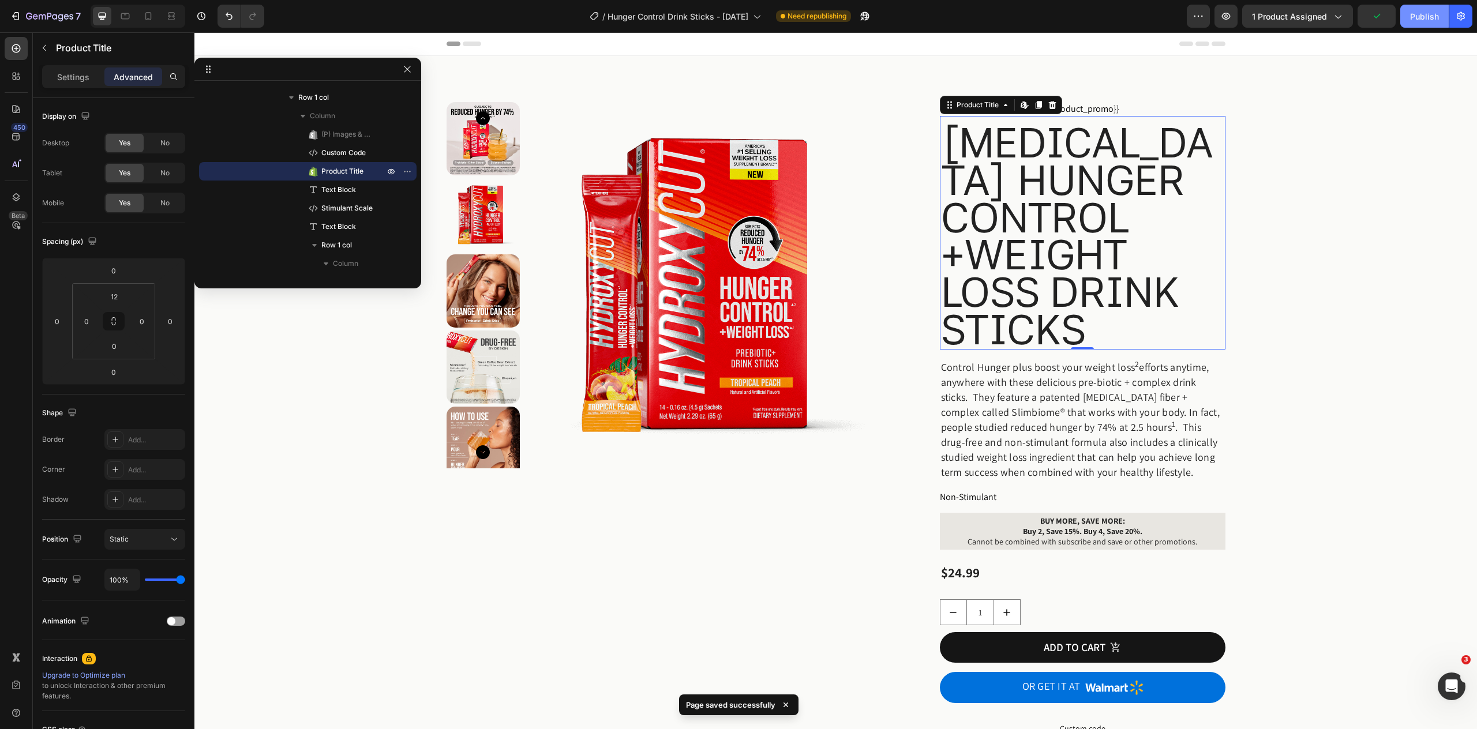
click at [1424, 15] on div "Publish" at bounding box center [1424, 16] width 29 height 12
